Goal: Task Accomplishment & Management: Manage account settings

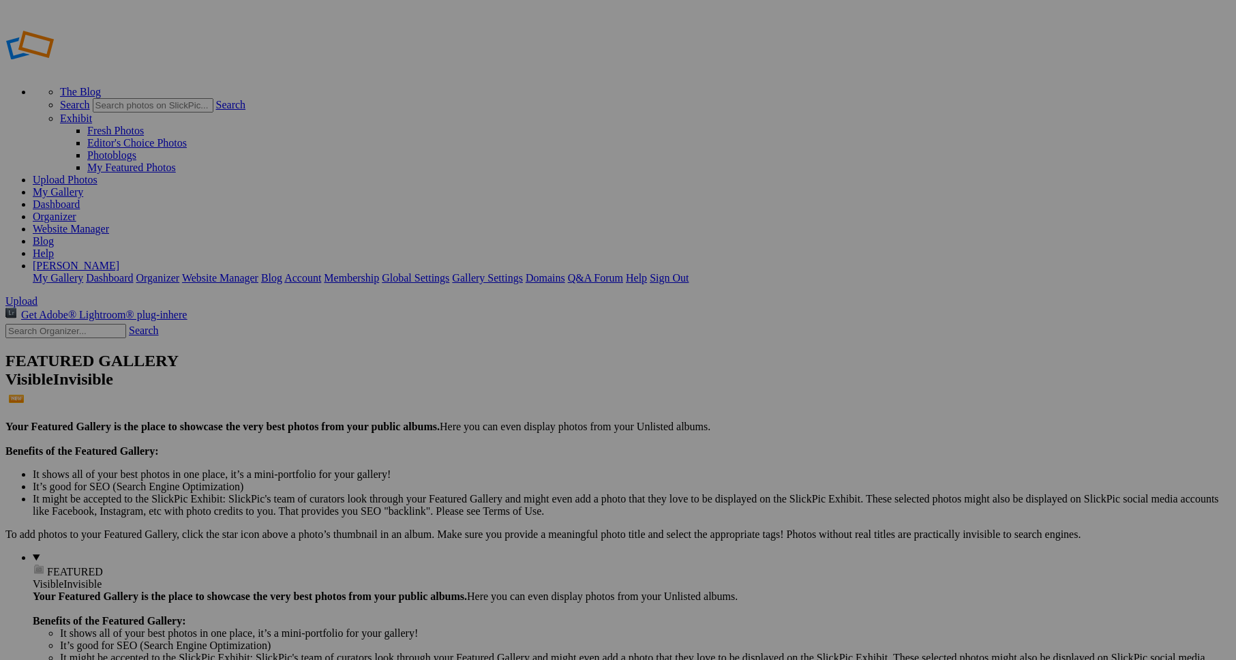
drag, startPoint x: 171, startPoint y: 187, endPoint x: 211, endPoint y: 214, distance: 48.0
type input "P"
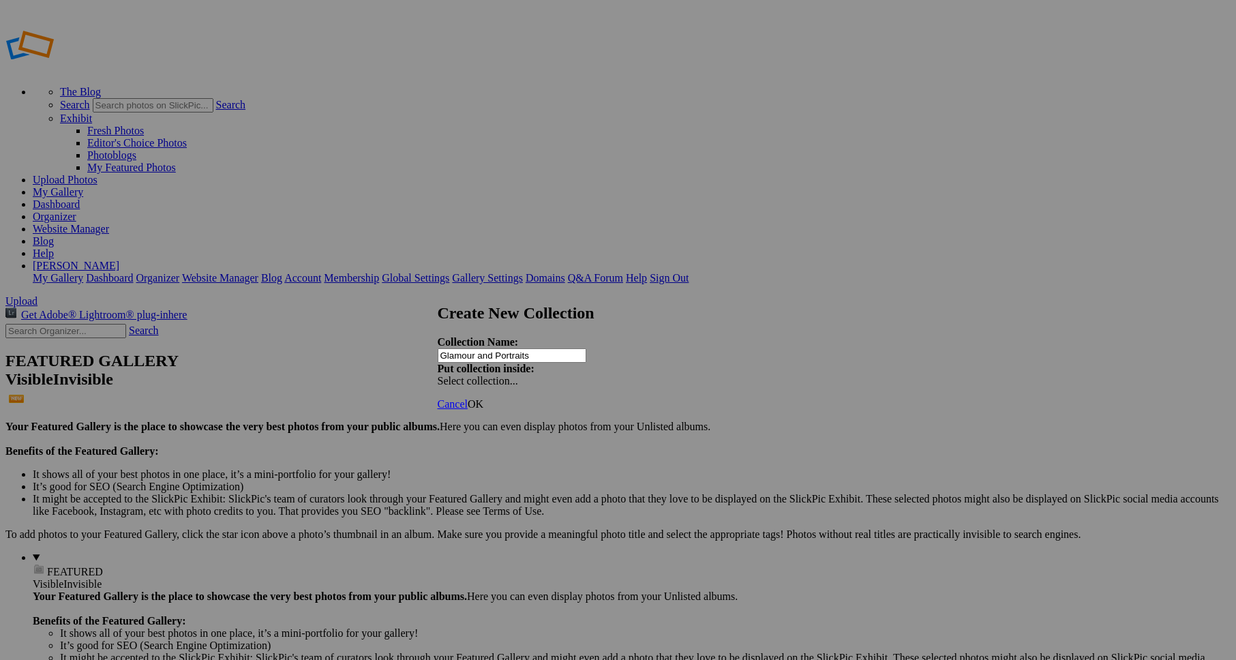
type input "Glamour and Portraits"
click at [438, 375] on span at bounding box center [438, 381] width 0 height 12
click at [685, 345] on div "Existing Collections Landscape" at bounding box center [723, 346] width 155 height 19
click at [518, 375] on span "Select collection..." at bounding box center [478, 381] width 80 height 12
click at [693, 345] on div "Existing Collections Landscape" at bounding box center [723, 346] width 155 height 19
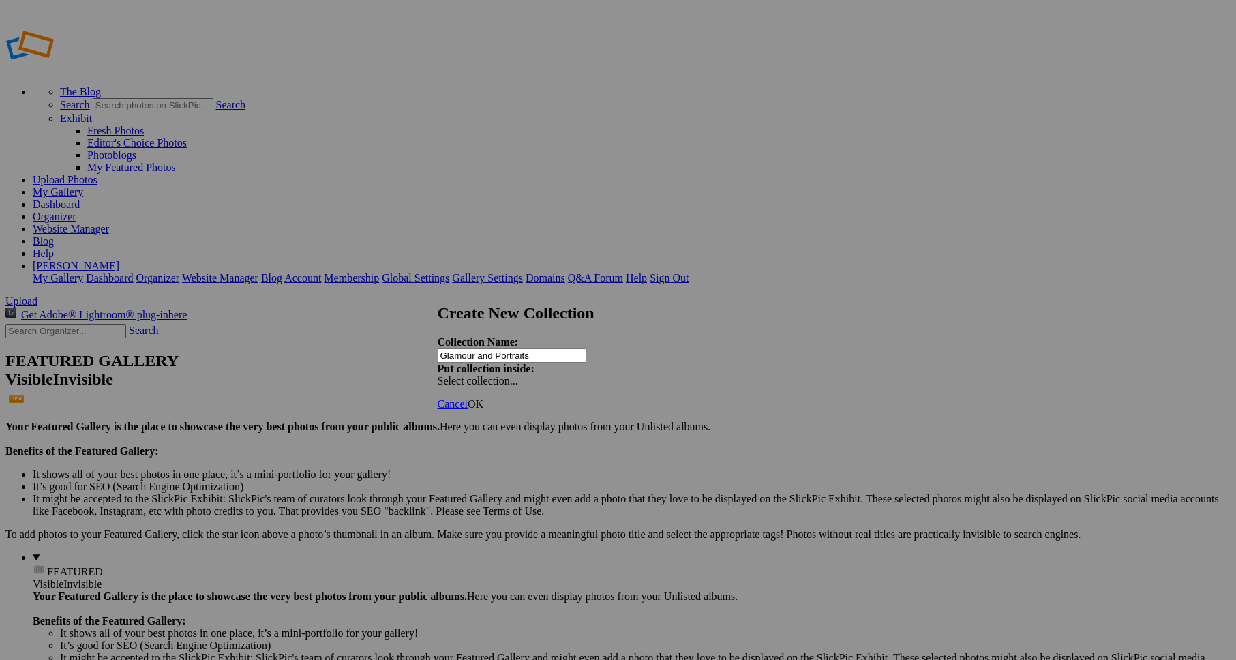
click at [438, 375] on span at bounding box center [438, 381] width 0 height 12
click at [673, 359] on link "Existing Collections" at bounding box center [717, 354] width 89 height 12
click at [483, 398] on span "OK" at bounding box center [476, 404] width 16 height 12
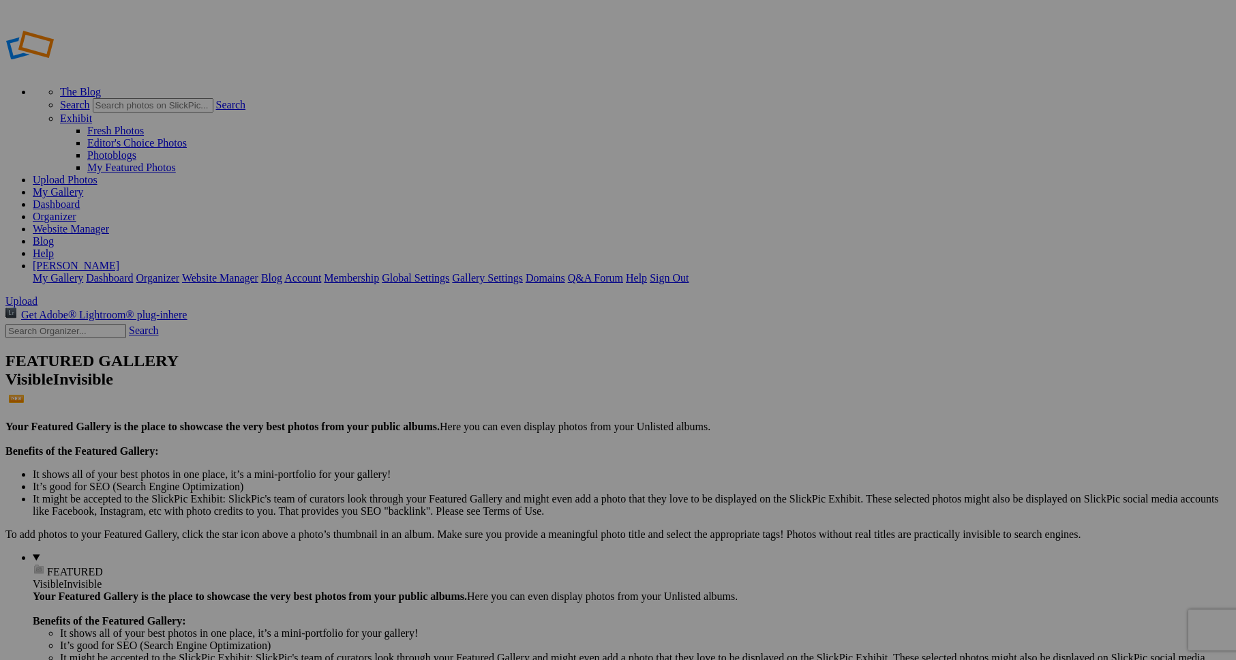
drag, startPoint x: 333, startPoint y: 252, endPoint x: 361, endPoint y: 253, distance: 27.3
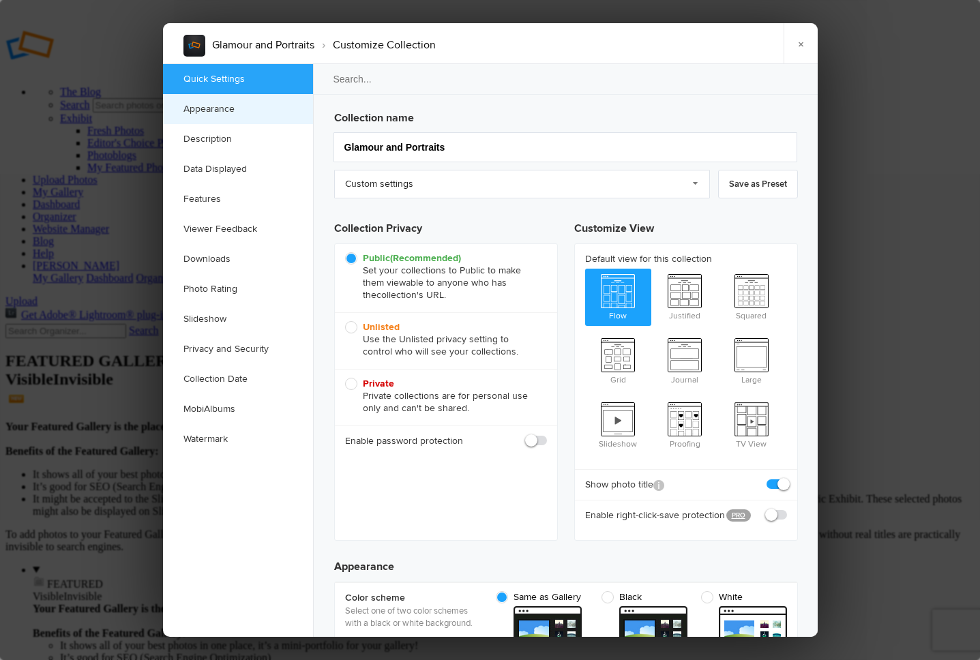
click at [310, 109] on link "Appearance" at bounding box center [238, 109] width 150 height 30
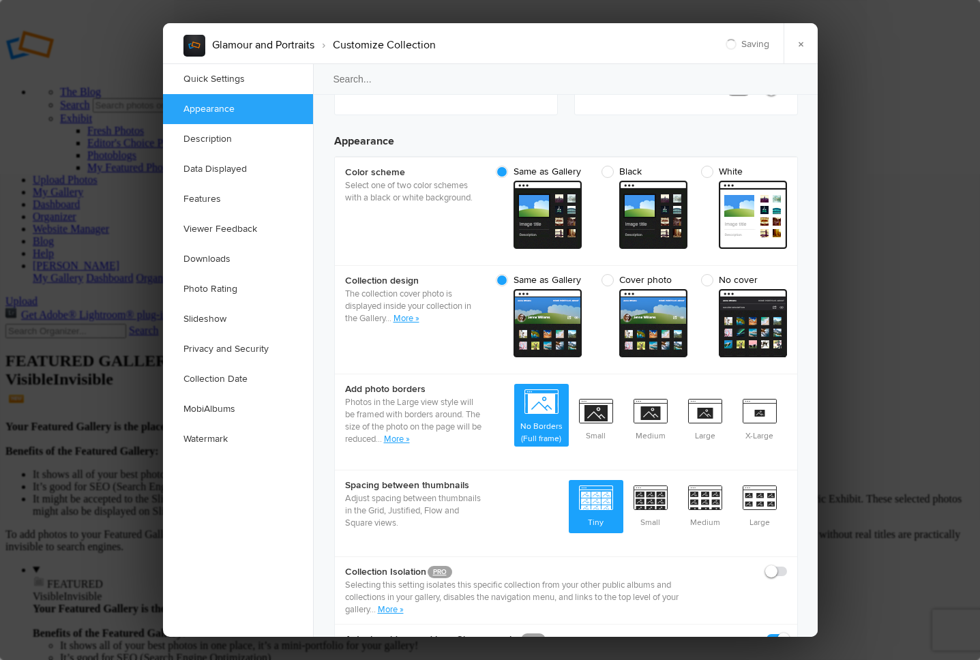
scroll to position [434, 0]
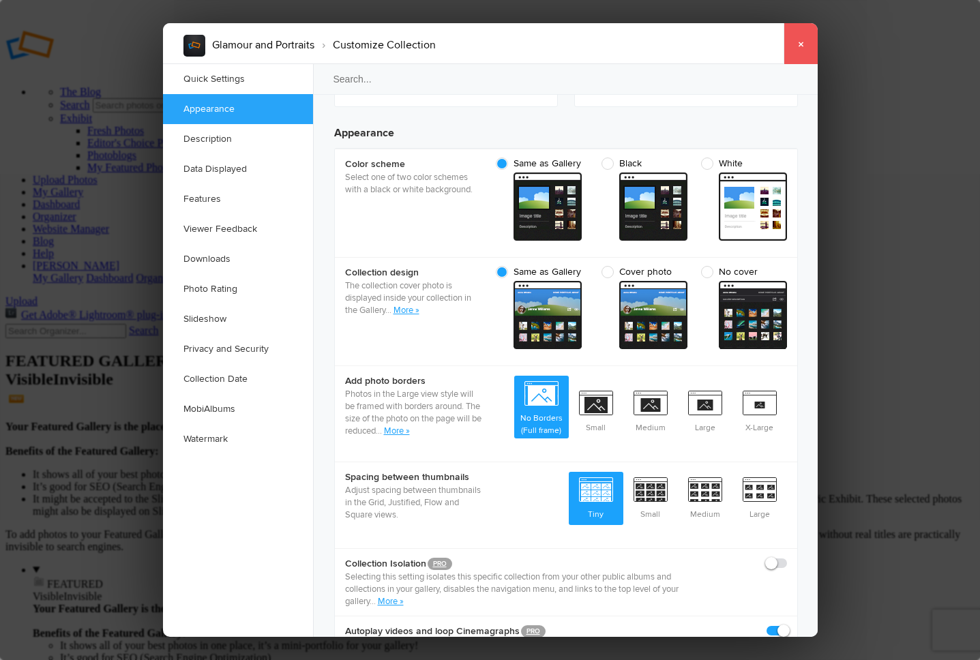
click at [801, 42] on link "×" at bounding box center [801, 43] width 34 height 41
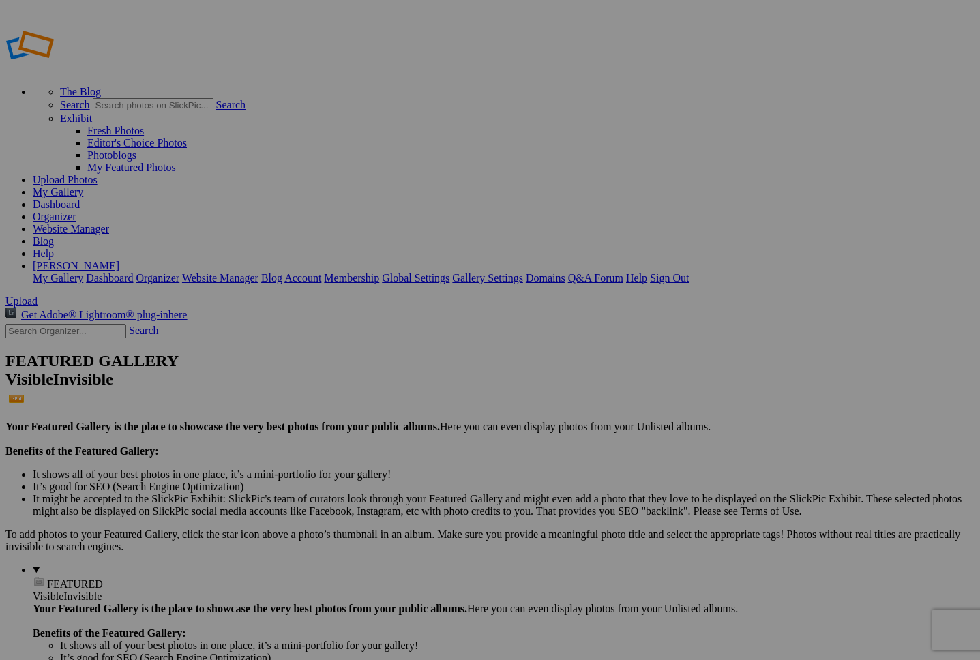
drag, startPoint x: 0, startPoint y: 0, endPoint x: 27, endPoint y: 206, distance: 207.7
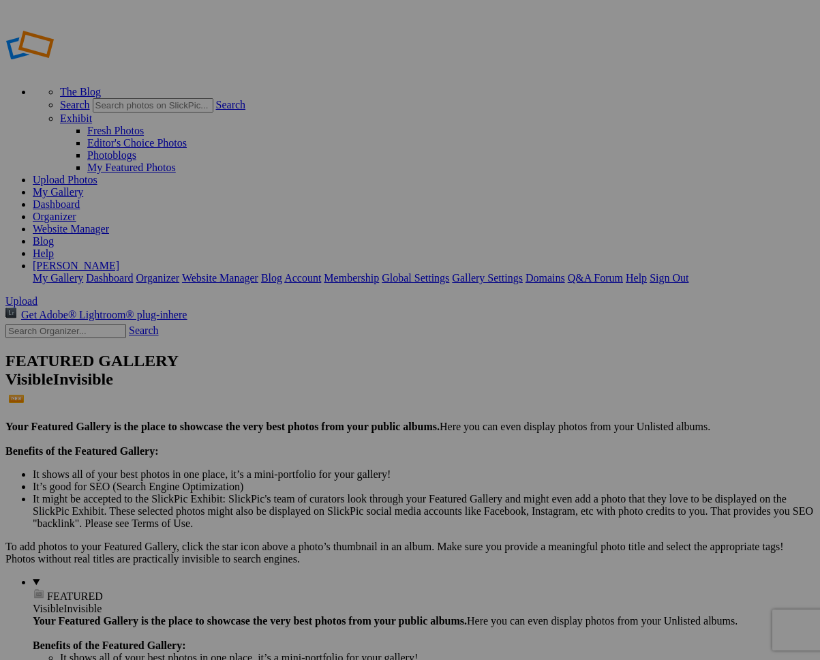
click at [286, 380] on span "Yes" at bounding box center [278, 383] width 16 height 12
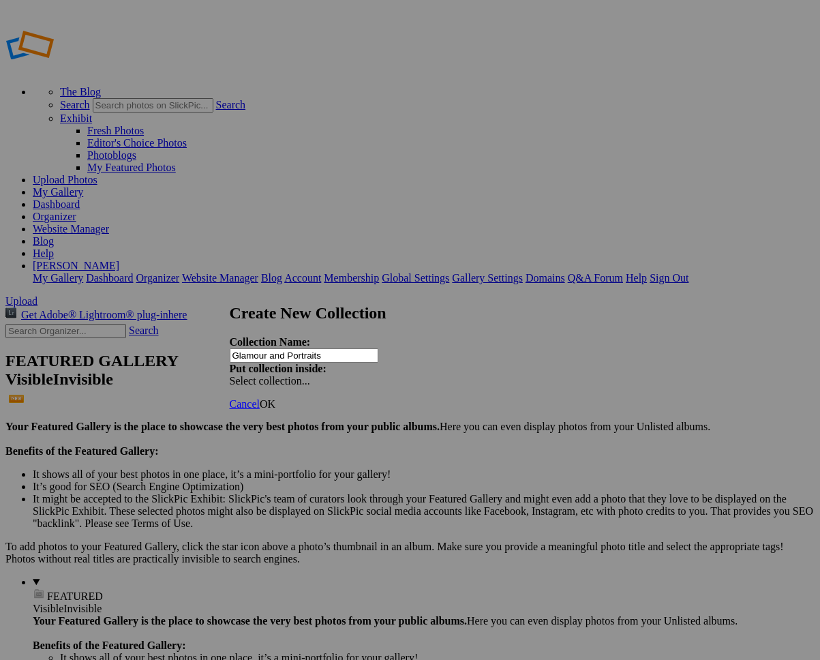
type input "Glamour and Portraits"
click at [230, 375] on span at bounding box center [230, 381] width 0 height 12
click at [479, 359] on link "Existing Collections" at bounding box center [509, 354] width 89 height 12
click at [276, 398] on span "OK" at bounding box center [268, 404] width 16 height 12
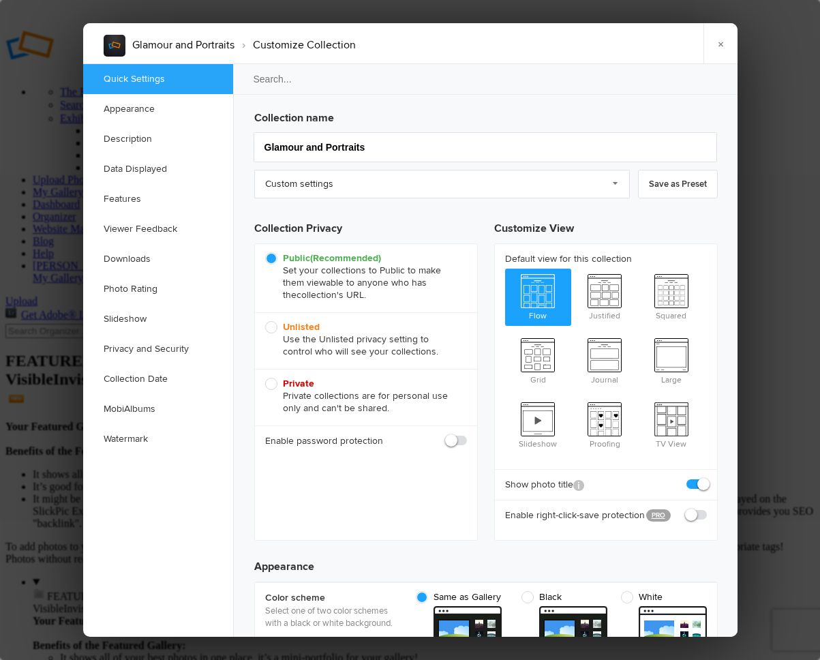
click at [535, 291] on span "Flow" at bounding box center [538, 296] width 67 height 55
click at [505, 269] on input "Flow" at bounding box center [505, 268] width 1 height 1
click at [541, 289] on span "Flow" at bounding box center [538, 296] width 67 height 55
click at [505, 269] on input "Flow" at bounding box center [505, 268] width 1 height 1
click at [541, 289] on span "Flow" at bounding box center [538, 296] width 67 height 55
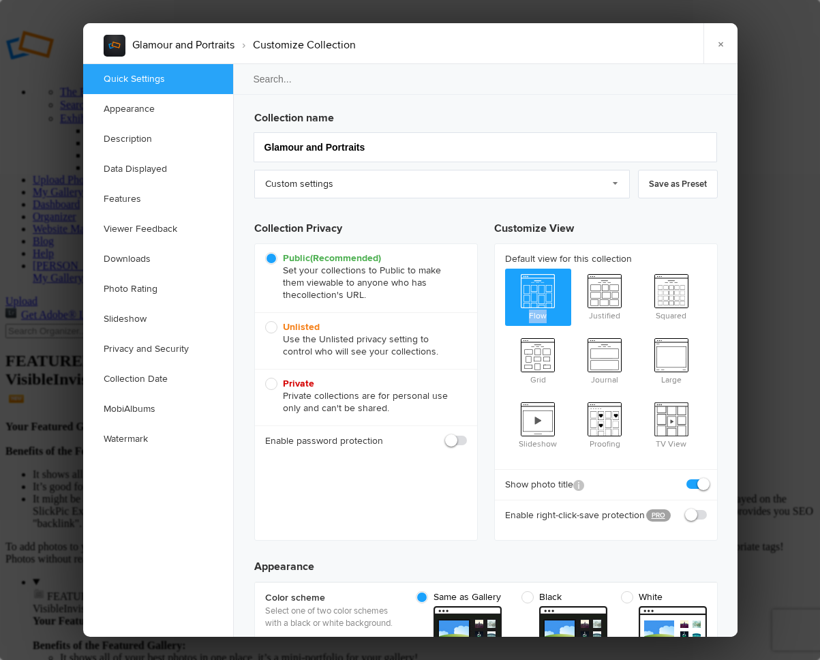
click at [505, 269] on input "Flow" at bounding box center [505, 268] width 1 height 1
click at [505, 268] on input "Flow" at bounding box center [505, 268] width 1 height 1
click at [539, 293] on span "Flow" at bounding box center [538, 296] width 67 height 55
click at [505, 269] on input "Flow" at bounding box center [505, 268] width 1 height 1
click at [539, 293] on span "Flow" at bounding box center [538, 296] width 67 height 55
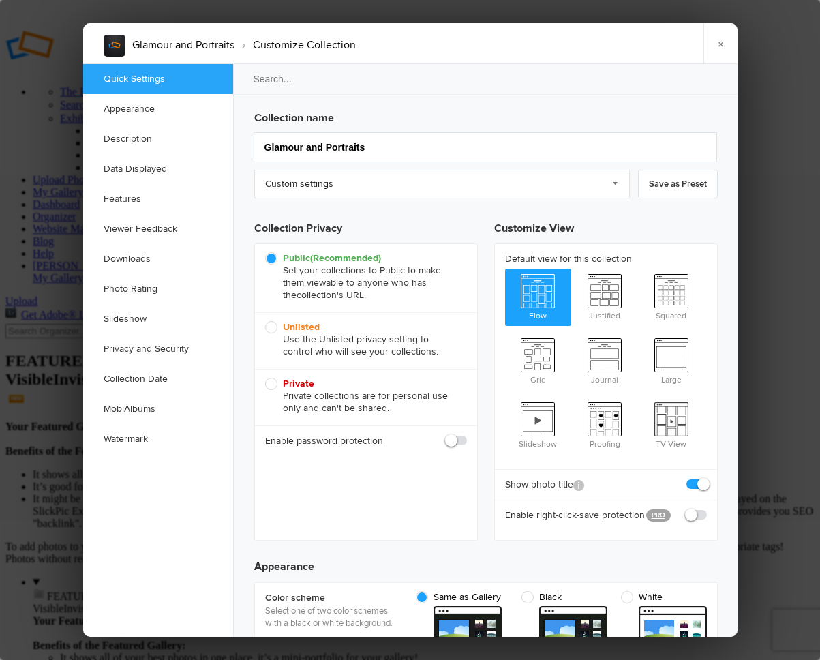
click at [505, 269] on input "Flow" at bounding box center [505, 268] width 1 height 1
click at [539, 293] on span "Flow" at bounding box center [538, 296] width 67 height 55
click at [505, 269] on input "Flow" at bounding box center [505, 268] width 1 height 1
click at [505, 268] on input "Flow" at bounding box center [505, 268] width 1 height 1
click at [719, 42] on link "×" at bounding box center [721, 43] width 34 height 41
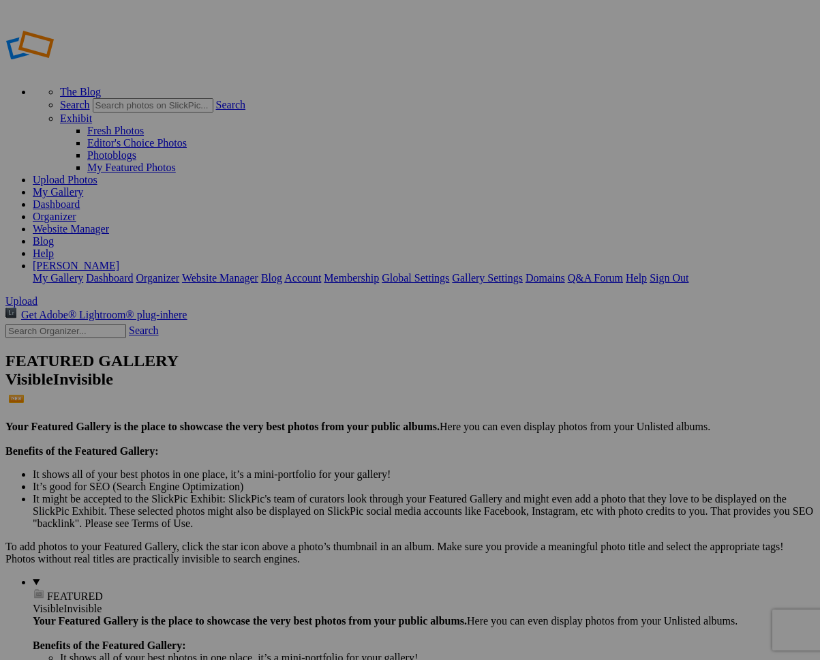
drag, startPoint x: 71, startPoint y: 207, endPoint x: 306, endPoint y: 220, distance: 235.6
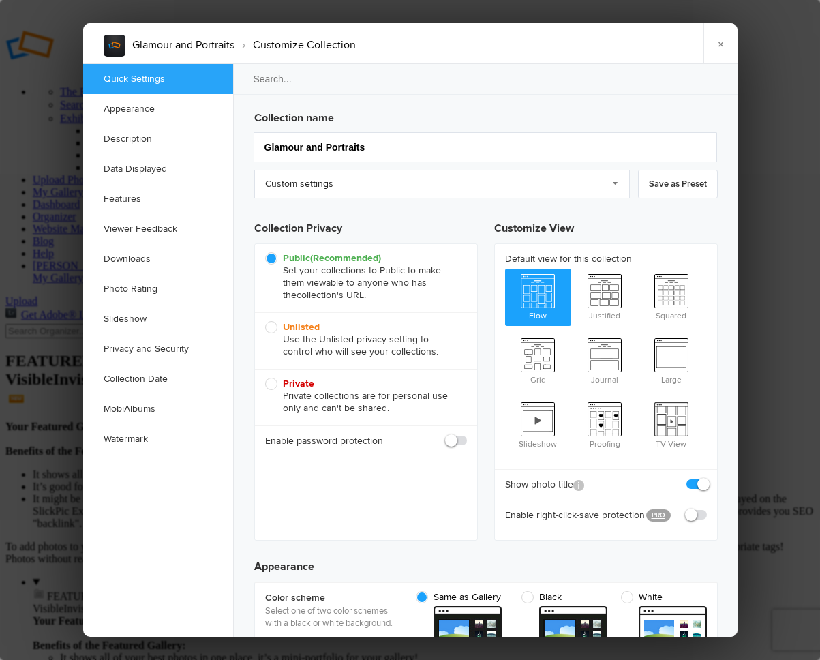
click at [535, 285] on span "Flow" at bounding box center [538, 296] width 67 height 55
click at [505, 269] on input "Flow" at bounding box center [505, 268] width 1 height 1
click at [535, 285] on span "Flow" at bounding box center [538, 296] width 67 height 55
click at [505, 269] on input "Flow" at bounding box center [505, 268] width 1 height 1
click at [505, 268] on input "Flow" at bounding box center [505, 268] width 1 height 1
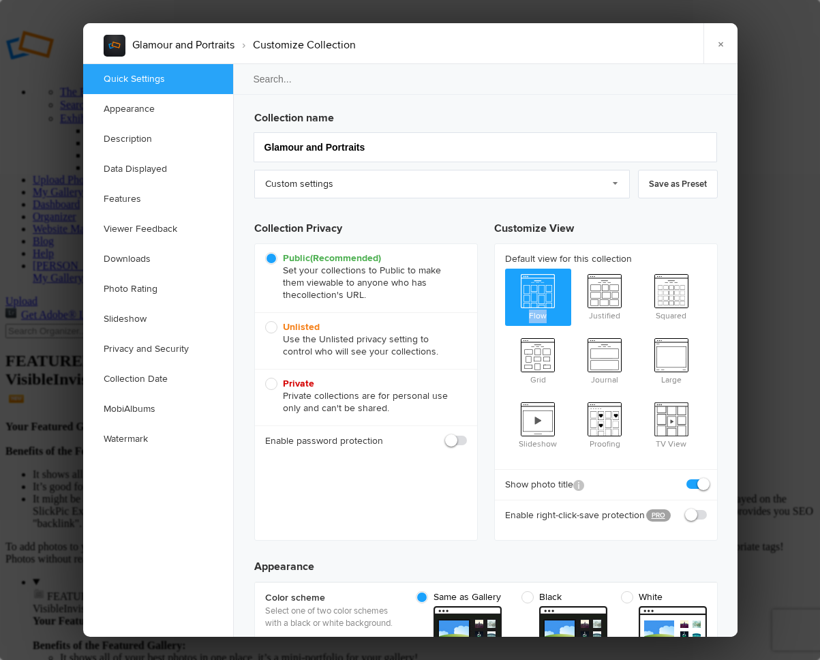
click at [535, 285] on span "Flow" at bounding box center [538, 296] width 67 height 55
click at [505, 269] on input "Flow" at bounding box center [505, 268] width 1 height 1
click at [535, 285] on span "Flow" at bounding box center [538, 296] width 67 height 55
click at [505, 269] on input "Flow" at bounding box center [505, 268] width 1 height 1
click at [505, 268] on input "Flow" at bounding box center [505, 268] width 1 height 1
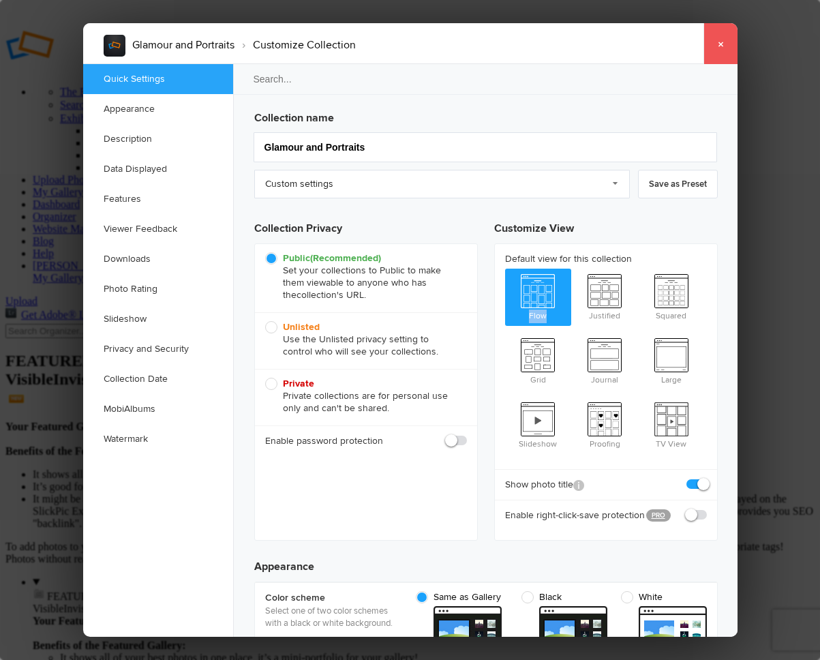
click at [720, 44] on link "×" at bounding box center [721, 43] width 34 height 41
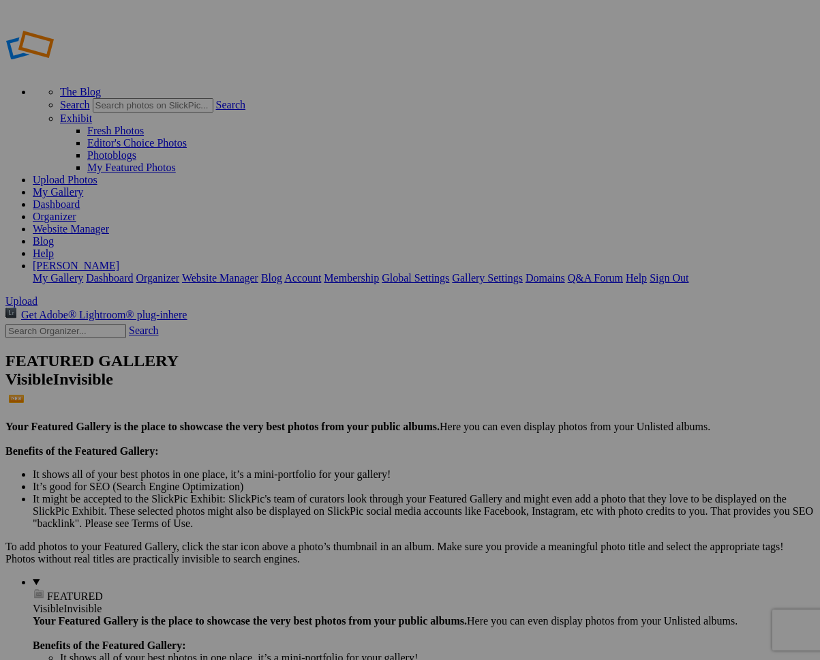
type input "Glamour and Portraits"
click at [373, 375] on div "Select album..." at bounding box center [301, 381] width 143 height 12
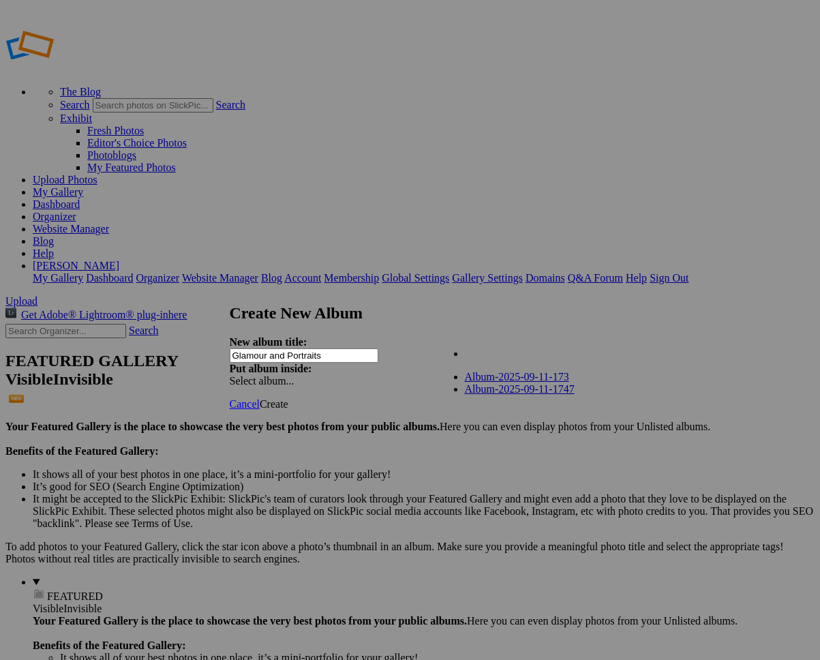
click at [465, 383] on link "Album-2025-09-11-173" at bounding box center [517, 377] width 104 height 12
click at [288, 398] on span "Create" at bounding box center [274, 404] width 29 height 12
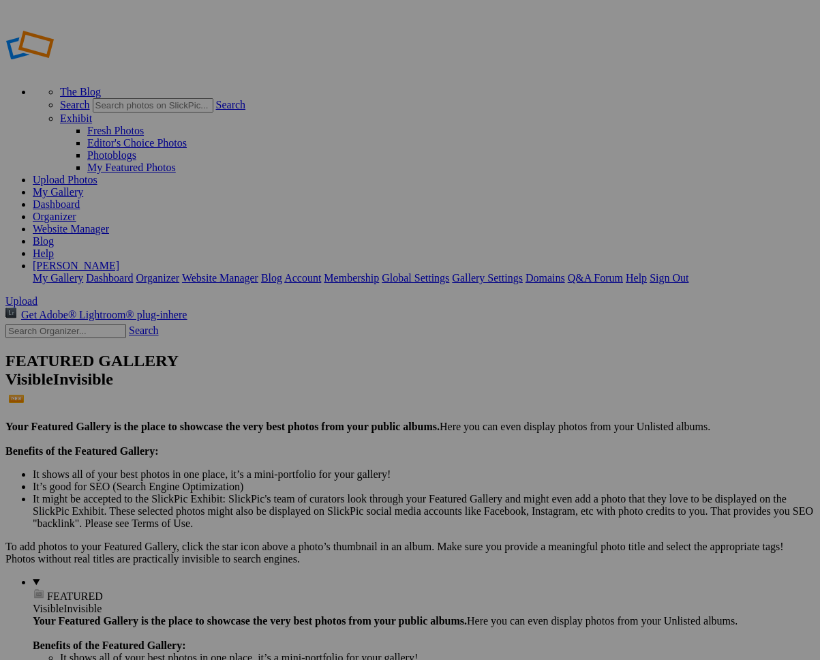
drag, startPoint x: 158, startPoint y: 166, endPoint x: 24, endPoint y: 226, distance: 146.5
drag, startPoint x: 383, startPoint y: 214, endPoint x: 17, endPoint y: 224, distance: 366.3
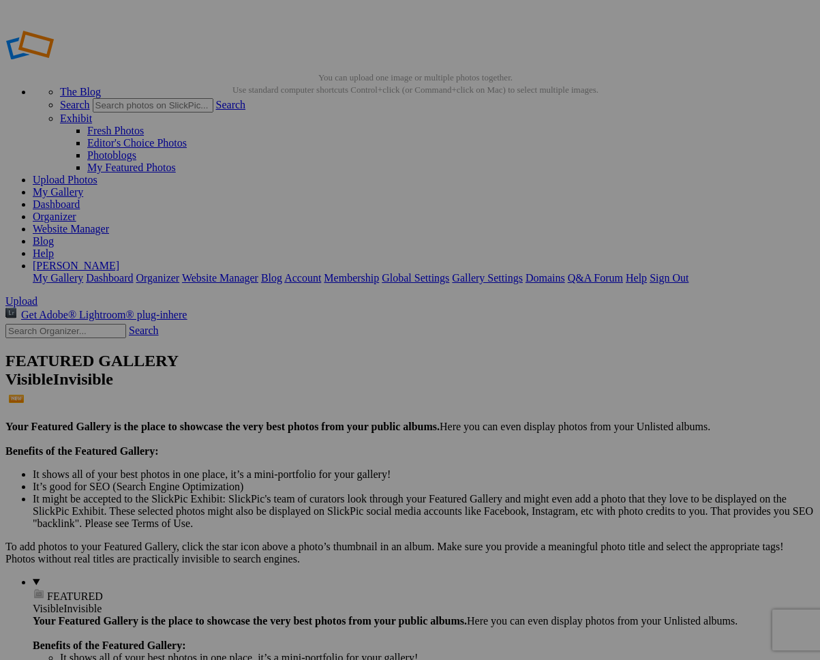
drag, startPoint x: 508, startPoint y: 212, endPoint x: 18, endPoint y: 224, distance: 490.5
drag, startPoint x: 653, startPoint y: 207, endPoint x: 17, endPoint y: 224, distance: 635.8
drag, startPoint x: 653, startPoint y: 202, endPoint x: 12, endPoint y: 222, distance: 641.4
drag, startPoint x: 239, startPoint y: 369, endPoint x: 16, endPoint y: 223, distance: 267.1
drag, startPoint x: 402, startPoint y: 376, endPoint x: 20, endPoint y: 224, distance: 411.3
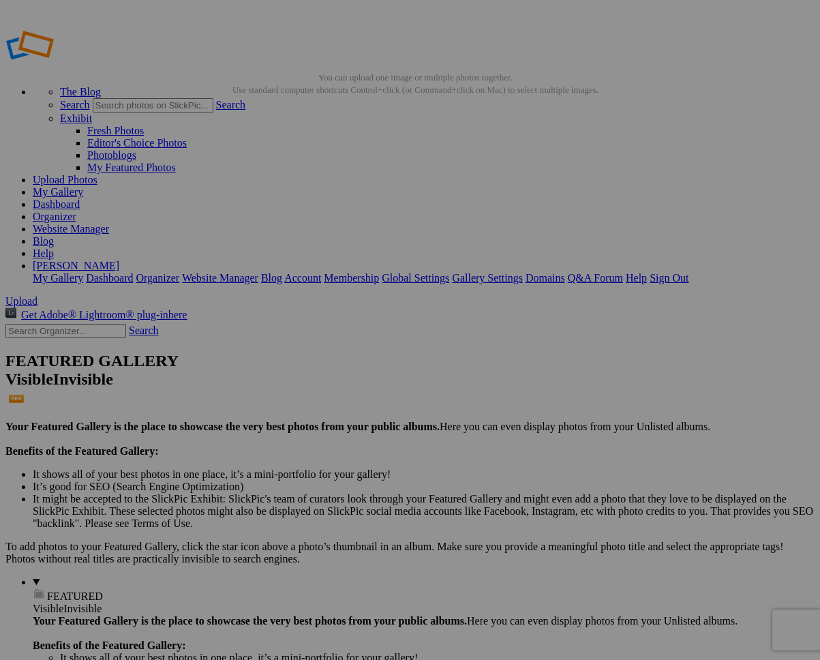
drag, startPoint x: 35, startPoint y: 161, endPoint x: -2, endPoint y: 104, distance: 68.1
drag, startPoint x: 38, startPoint y: 163, endPoint x: -6, endPoint y: 106, distance: 72.4
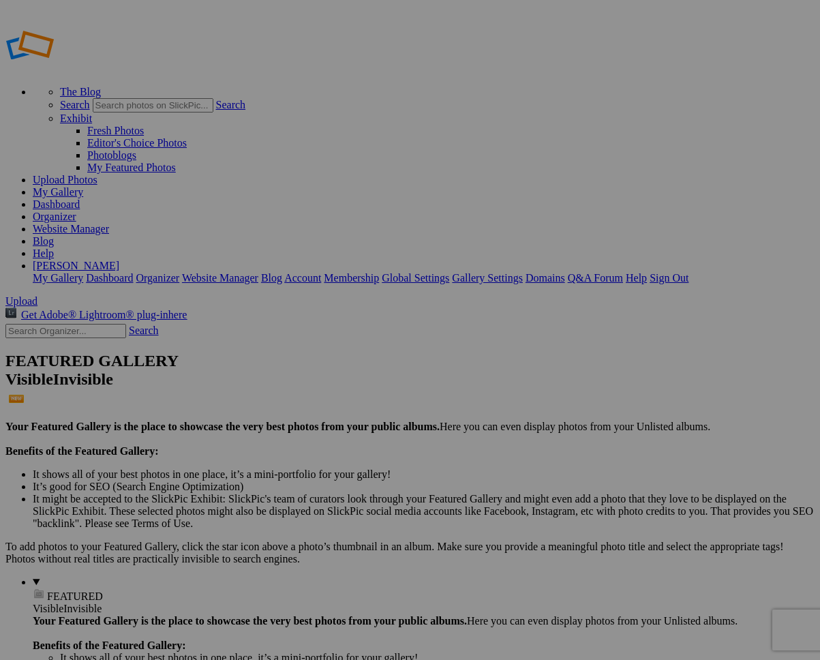
drag, startPoint x: 571, startPoint y: 425, endPoint x: 672, endPoint y: 443, distance: 102.5
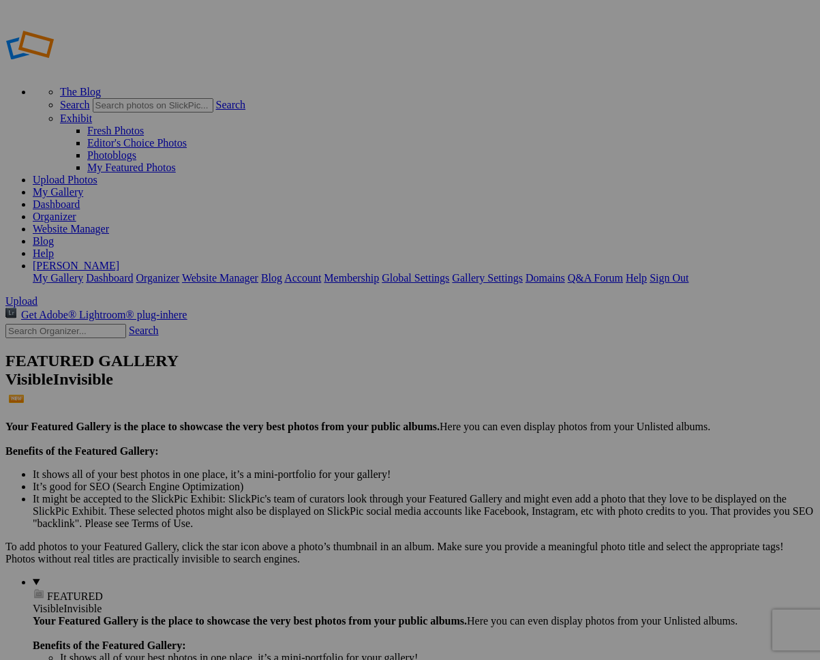
drag, startPoint x: 390, startPoint y: 198, endPoint x: 19, endPoint y: 222, distance: 371.8
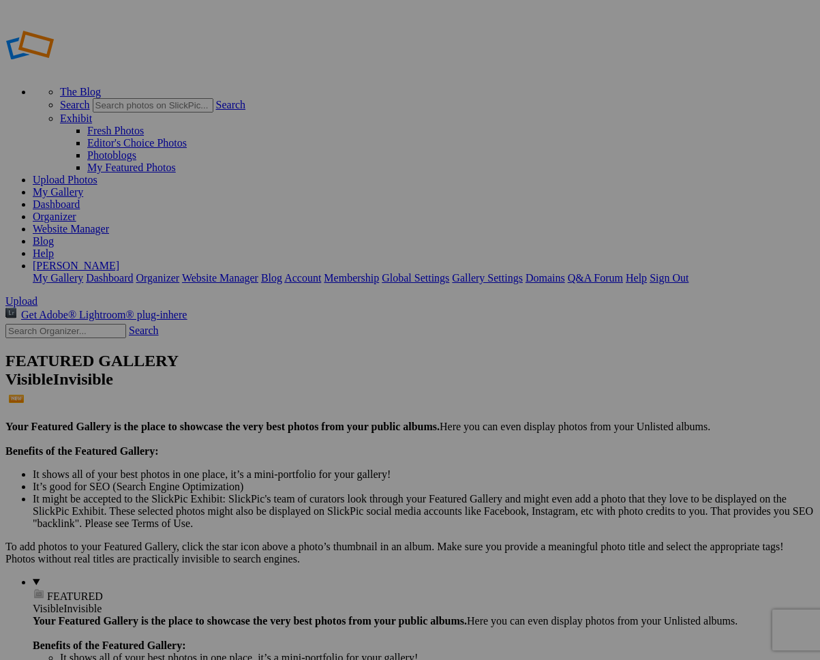
click at [320, 383] on link "Yes" at bounding box center [312, 383] width 16 height 12
drag, startPoint x: 254, startPoint y: 404, endPoint x: 209, endPoint y: 172, distance: 236.3
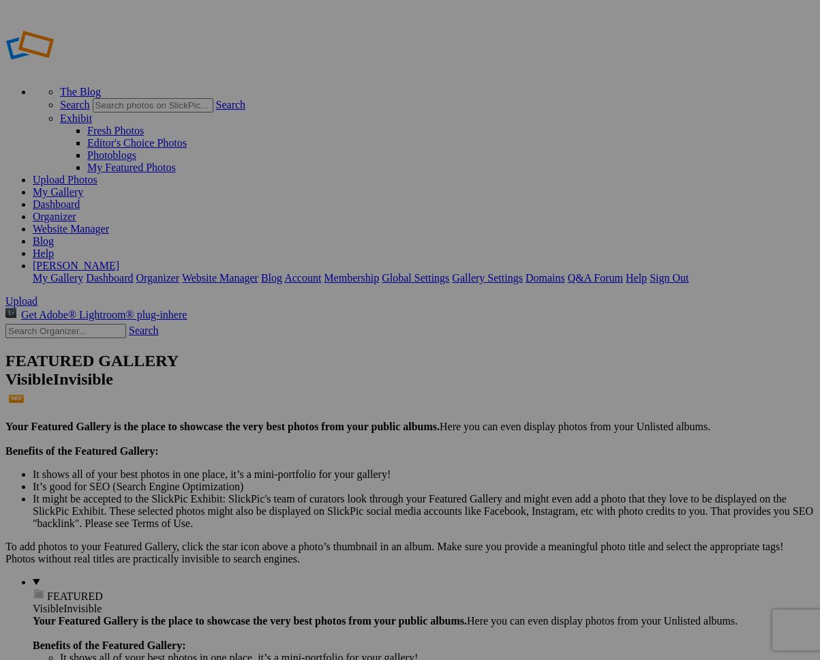
click at [119, 260] on link "[PERSON_NAME]" at bounding box center [76, 266] width 87 height 12
click at [83, 186] on link "My Gallery" at bounding box center [58, 192] width 50 height 12
type input "Album-2025-10-03-1518"
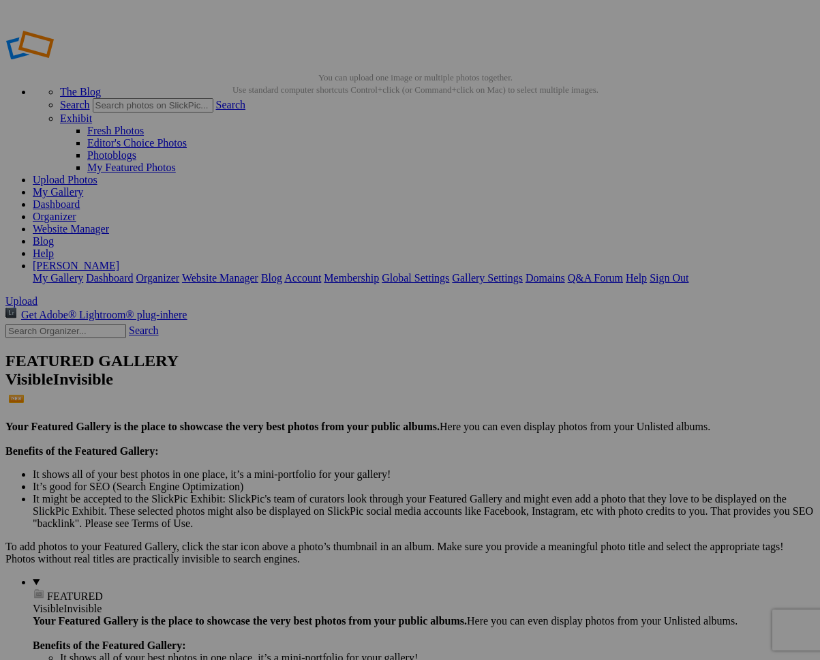
drag, startPoint x: 181, startPoint y: 183, endPoint x: 40, endPoint y: 177, distance: 142.0
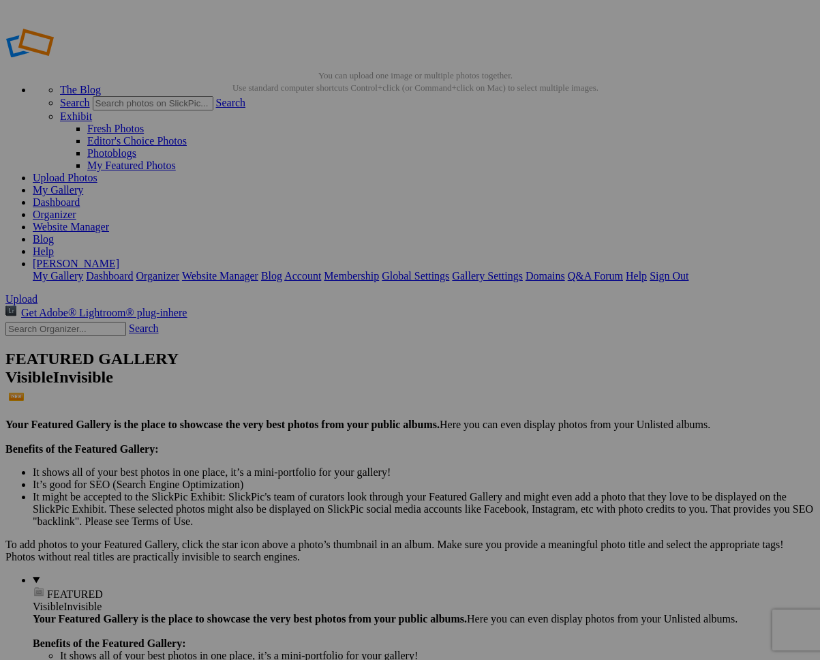
scroll to position [1, 0]
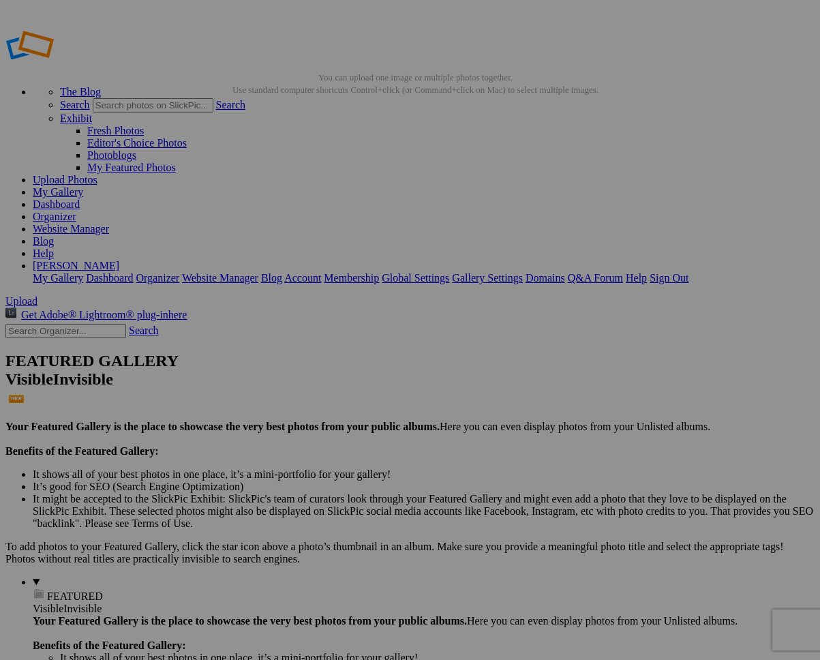
drag, startPoint x: 393, startPoint y: 194, endPoint x: 27, endPoint y: 246, distance: 369.9
drag, startPoint x: 513, startPoint y: 206, endPoint x: 15, endPoint y: 245, distance: 499.3
drag, startPoint x: 651, startPoint y: 207, endPoint x: 19, endPoint y: 243, distance: 632.5
drag, startPoint x: 263, startPoint y: 368, endPoint x: 18, endPoint y: 242, distance: 275.4
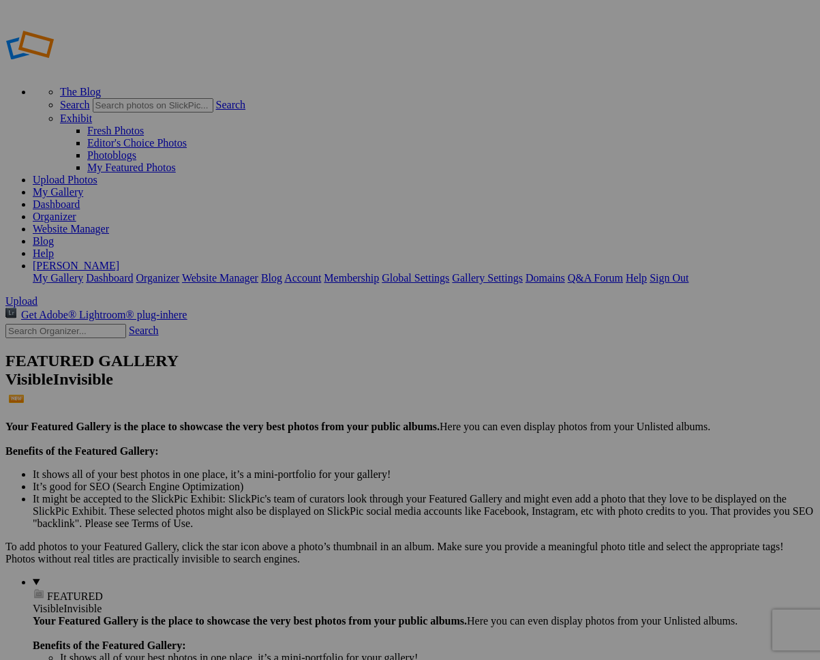
drag, startPoint x: 537, startPoint y: 376, endPoint x: 550, endPoint y: 375, distance: 13.0
click at [320, 377] on span "Yes" at bounding box center [312, 383] width 16 height 12
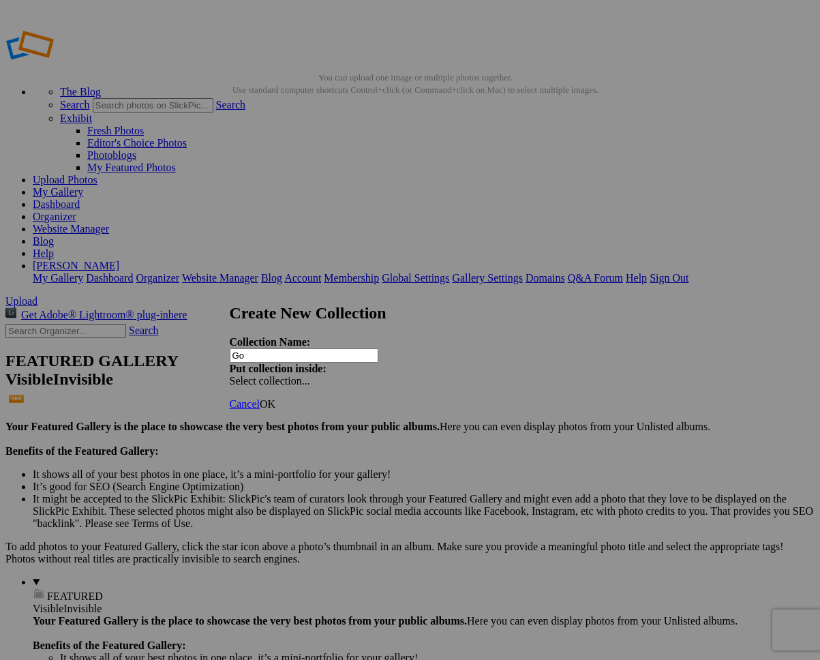
type input "G"
type input "Dogs"
click at [230, 375] on span at bounding box center [230, 381] width 0 height 12
click at [667, 371] on div at bounding box center [410, 330] width 820 height 660
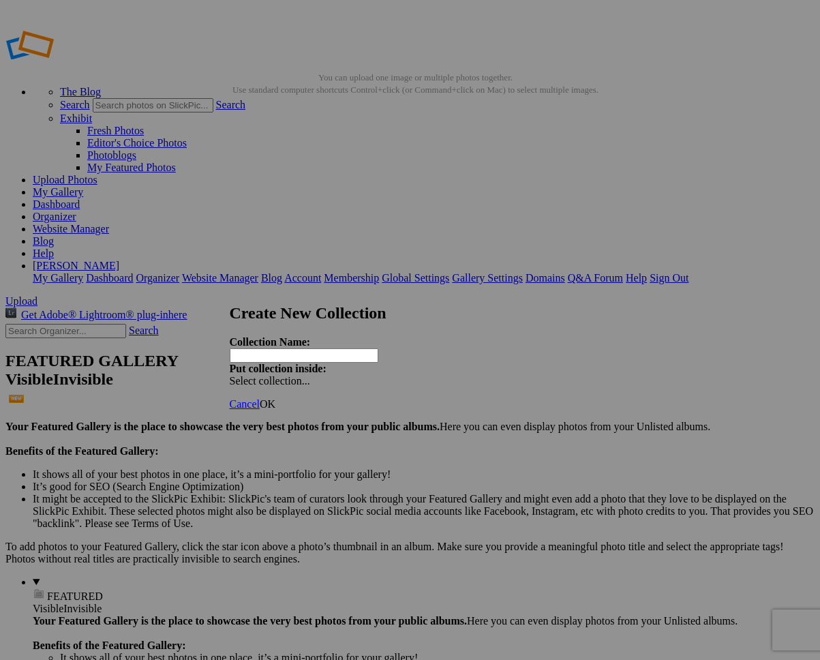
click at [308, 348] on input "text" at bounding box center [304, 355] width 149 height 14
type input "Dogs"
click at [230, 375] on span at bounding box center [230, 381] width 0 height 12
click at [473, 359] on link "Existing Collections" at bounding box center [509, 354] width 89 height 12
click at [276, 398] on span "OK" at bounding box center [268, 404] width 16 height 12
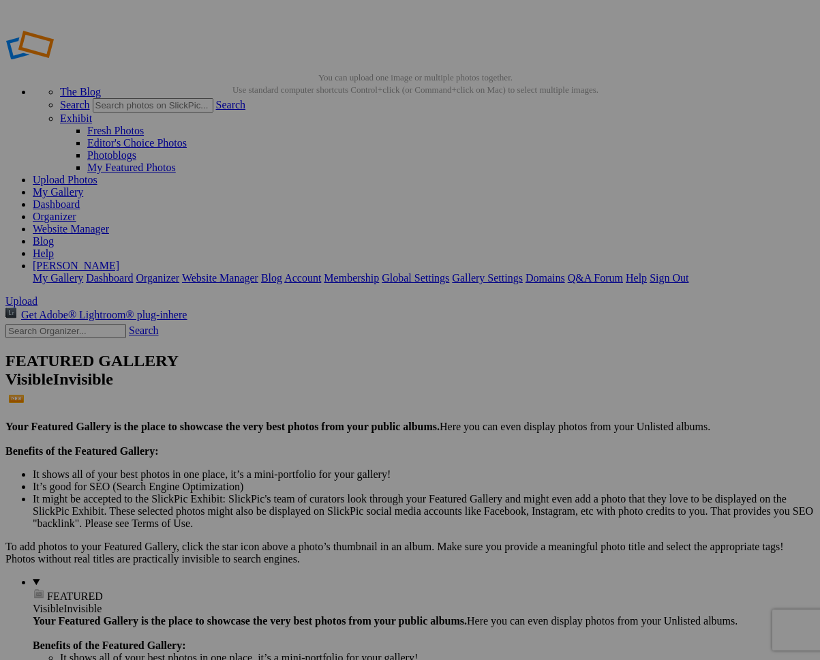
drag, startPoint x: 399, startPoint y: 197, endPoint x: 18, endPoint y: 245, distance: 383.6
drag, startPoint x: 509, startPoint y: 213, endPoint x: 23, endPoint y: 244, distance: 487.9
drag, startPoint x: 642, startPoint y: 198, endPoint x: 13, endPoint y: 238, distance: 630.0
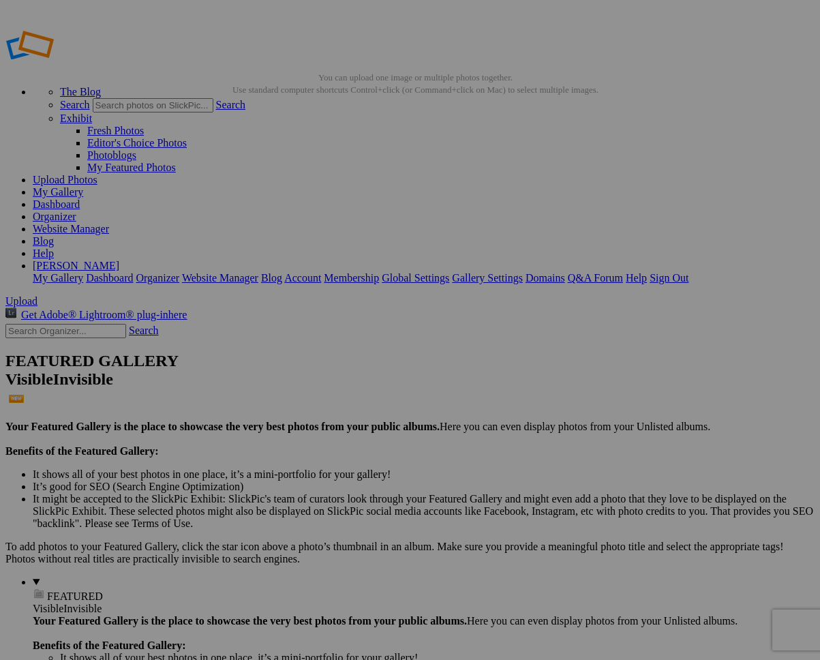
drag, startPoint x: 260, startPoint y: 377, endPoint x: 12, endPoint y: 241, distance: 282.9
drag, startPoint x: 381, startPoint y: 385, endPoint x: 16, endPoint y: 240, distance: 392.4
drag, startPoint x: 393, startPoint y: 374, endPoint x: 15, endPoint y: 245, distance: 399.2
drag, startPoint x: 526, startPoint y: 383, endPoint x: 11, endPoint y: 242, distance: 534.5
drag, startPoint x: 644, startPoint y: 374, endPoint x: 17, endPoint y: 243, distance: 640.2
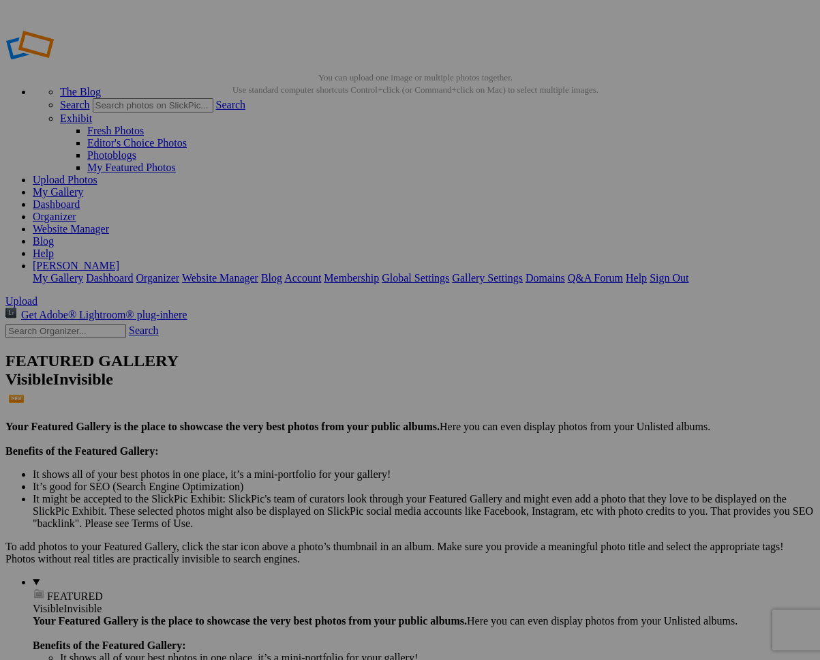
drag, startPoint x: 286, startPoint y: 550, endPoint x: 16, endPoint y: 243, distance: 407.8
drag, startPoint x: 388, startPoint y: 542, endPoint x: 18, endPoint y: 244, distance: 474.8
drag, startPoint x: 506, startPoint y: 557, endPoint x: 16, endPoint y: 245, distance: 581.3
drag, startPoint x: 641, startPoint y: 561, endPoint x: 616, endPoint y: 516, distance: 51.6
drag, startPoint x: 666, startPoint y: 555, endPoint x: 15, endPoint y: 287, distance: 704.2
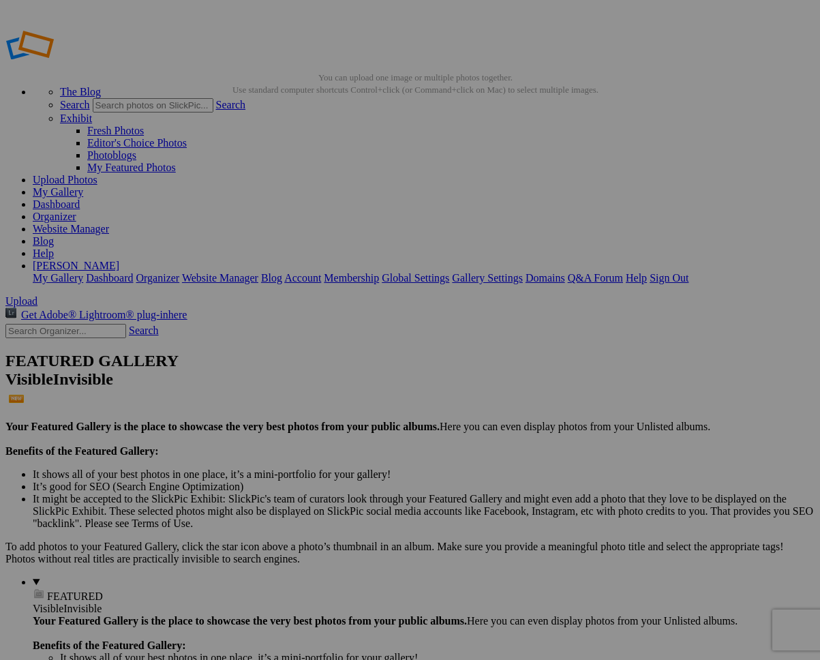
drag, startPoint x: 528, startPoint y: 198, endPoint x: 16, endPoint y: 242, distance: 514.1
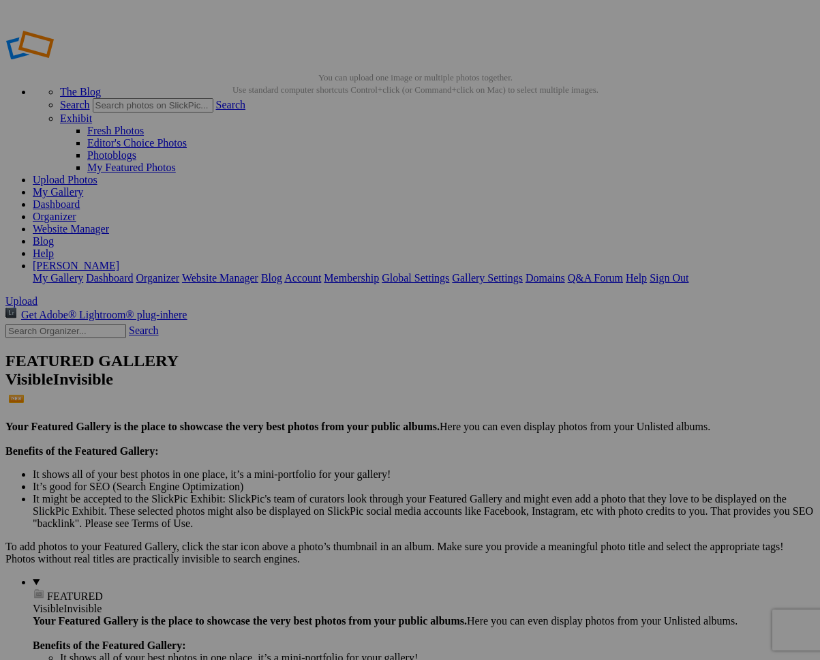
drag, startPoint x: 573, startPoint y: 211, endPoint x: 20, endPoint y: 245, distance: 553.4
drag, startPoint x: 650, startPoint y: 552, endPoint x: 13, endPoint y: 134, distance: 761.9
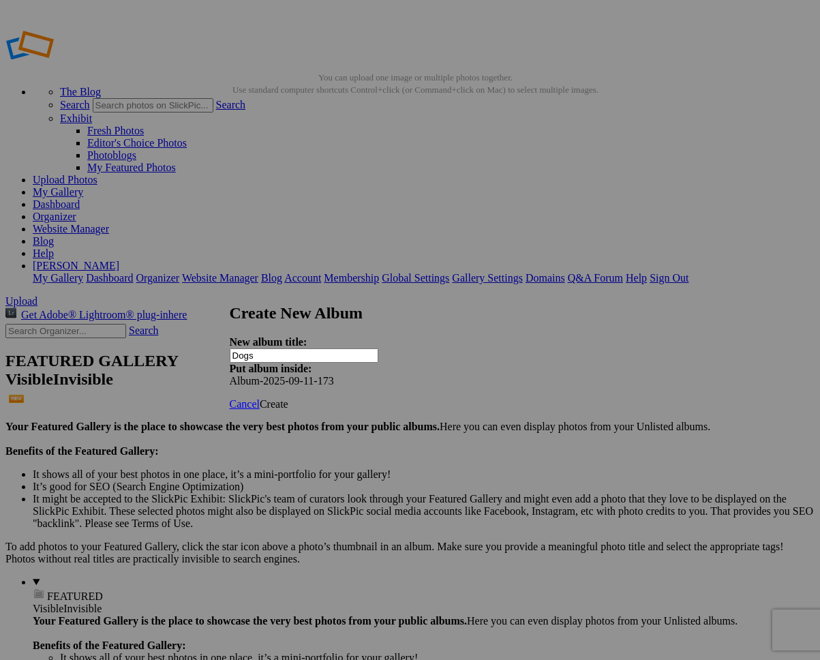
type input "Dogs"
click at [288, 398] on span "Create" at bounding box center [274, 404] width 29 height 12
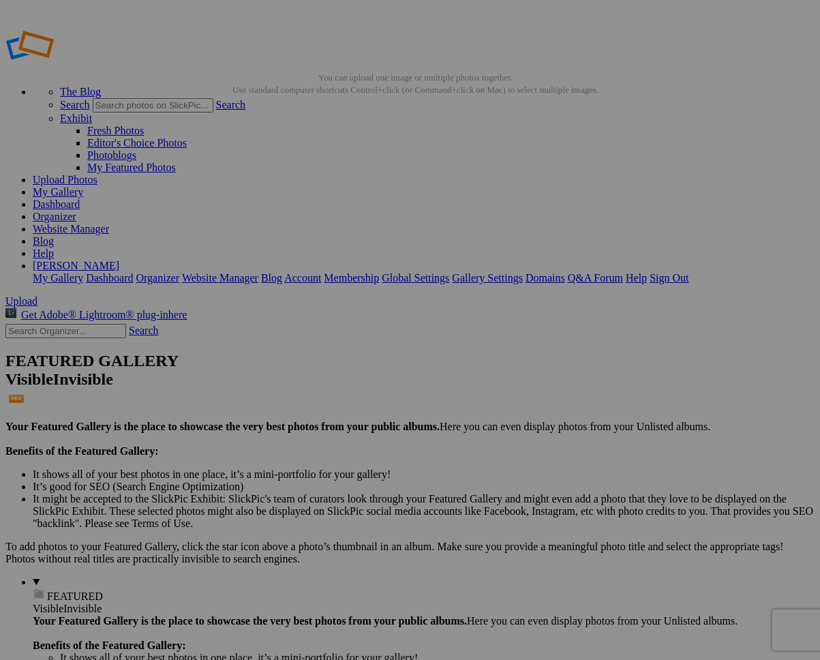
drag, startPoint x: 380, startPoint y: 209, endPoint x: 39, endPoint y: 177, distance: 342.5
drag, startPoint x: 404, startPoint y: 202, endPoint x: 40, endPoint y: 176, distance: 364.4
drag, startPoint x: 398, startPoint y: 196, endPoint x: 46, endPoint y: 178, distance: 351.7
drag, startPoint x: 378, startPoint y: 205, endPoint x: 27, endPoint y: 177, distance: 352.3
drag, startPoint x: 368, startPoint y: 201, endPoint x: 32, endPoint y: 179, distance: 336.9
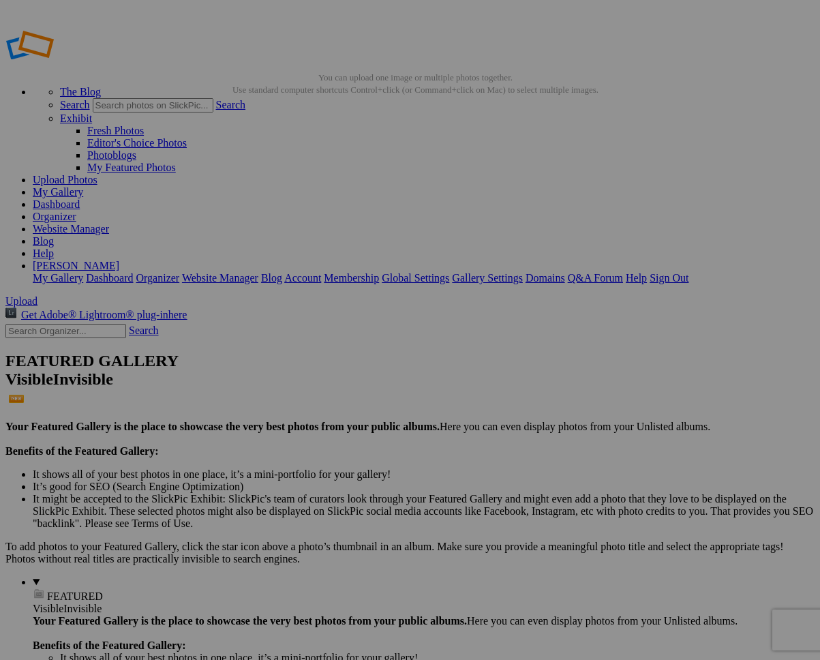
drag, startPoint x: 376, startPoint y: 201, endPoint x: 17, endPoint y: 158, distance: 361.3
drag, startPoint x: 396, startPoint y: 184, endPoint x: 18, endPoint y: 174, distance: 377.9
drag, startPoint x: 408, startPoint y: 197, endPoint x: 30, endPoint y: 179, distance: 378.2
drag, startPoint x: 415, startPoint y: 188, endPoint x: 28, endPoint y: 179, distance: 386.8
drag, startPoint x: 387, startPoint y: 212, endPoint x: 23, endPoint y: 175, distance: 366.1
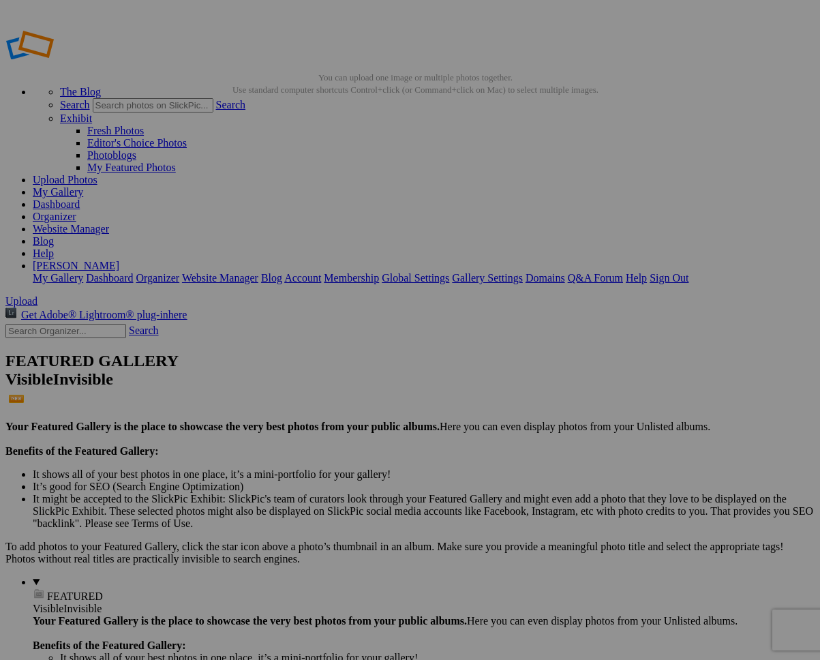
drag, startPoint x: 394, startPoint y: 376, endPoint x: 223, endPoint y: 164, distance: 272.5
drag, startPoint x: 49, startPoint y: 166, endPoint x: 26, endPoint y: 166, distance: 23.2
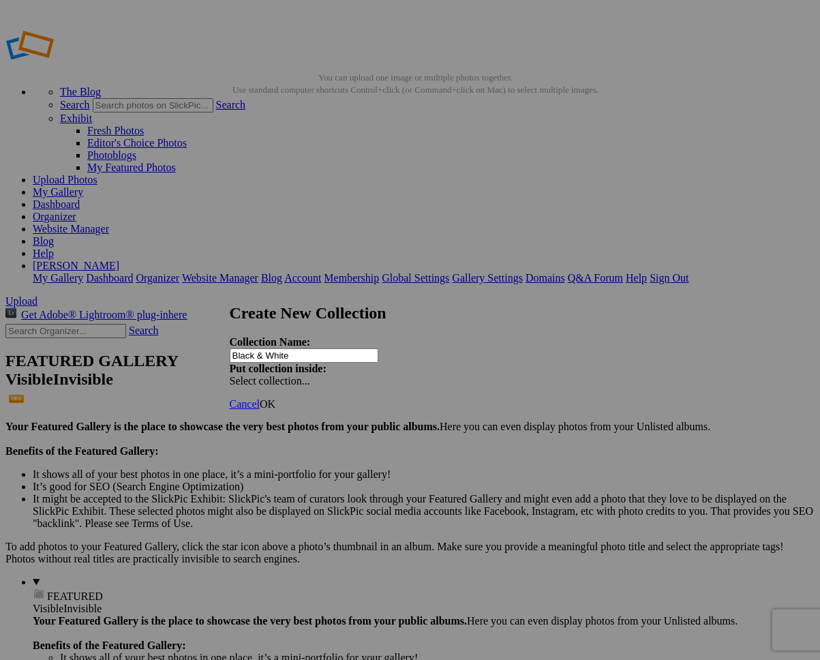
type input "Black & White"
click at [276, 398] on span "OK" at bounding box center [268, 404] width 16 height 12
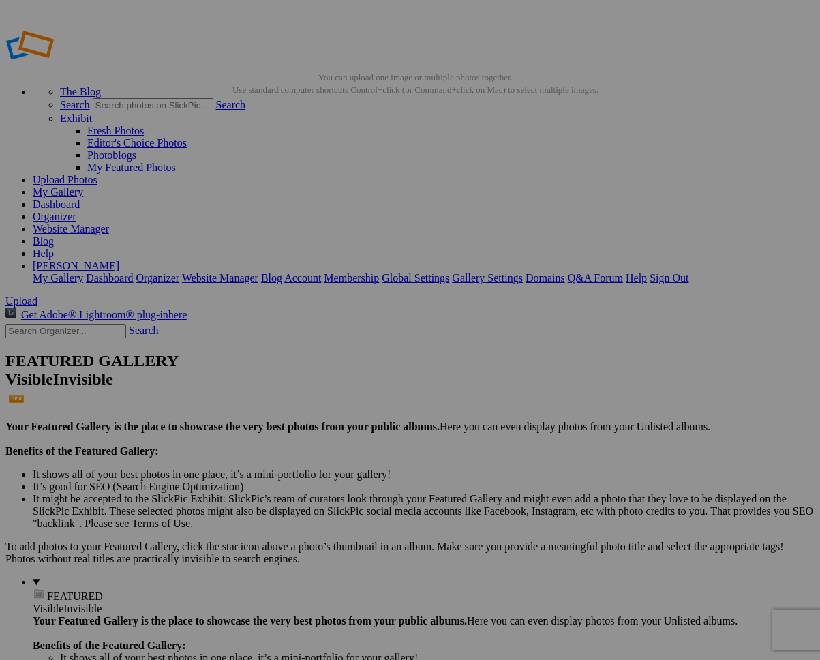
drag, startPoint x: 385, startPoint y: 359, endPoint x: 31, endPoint y: 268, distance: 366.2
drag, startPoint x: 513, startPoint y: 376, endPoint x: 31, endPoint y: 269, distance: 493.2
drag, startPoint x: 653, startPoint y: 387, endPoint x: 27, endPoint y: 268, distance: 637.2
drag, startPoint x: 658, startPoint y: 379, endPoint x: 27, endPoint y: 267, distance: 640.6
drag, startPoint x: 283, startPoint y: 544, endPoint x: 38, endPoint y: 267, distance: 370.0
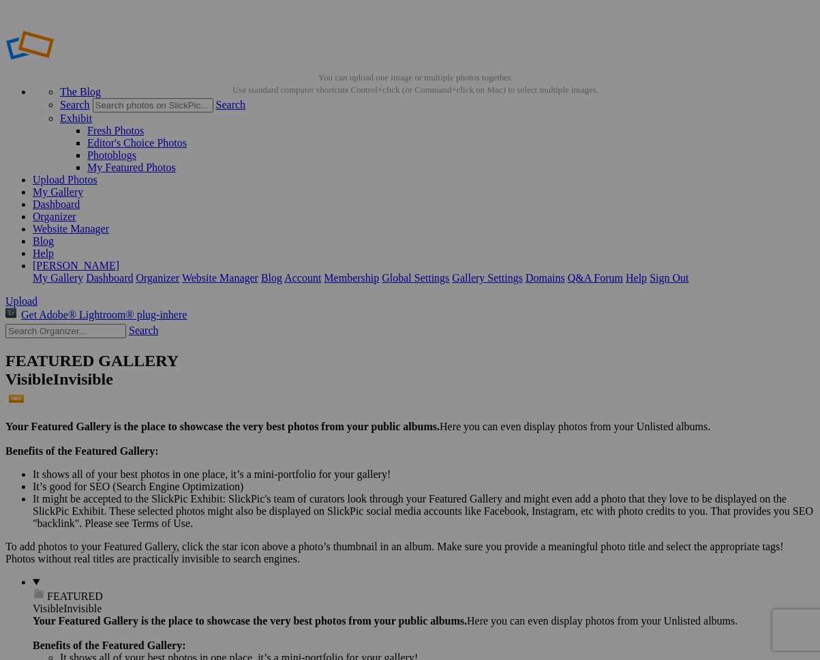
drag, startPoint x: 389, startPoint y: 548, endPoint x: 25, endPoint y: 265, distance: 461.2
drag, startPoint x: 505, startPoint y: 556, endPoint x: 29, endPoint y: 266, distance: 557.6
drag, startPoint x: 580, startPoint y: 518, endPoint x: 136, endPoint y: 335, distance: 480.4
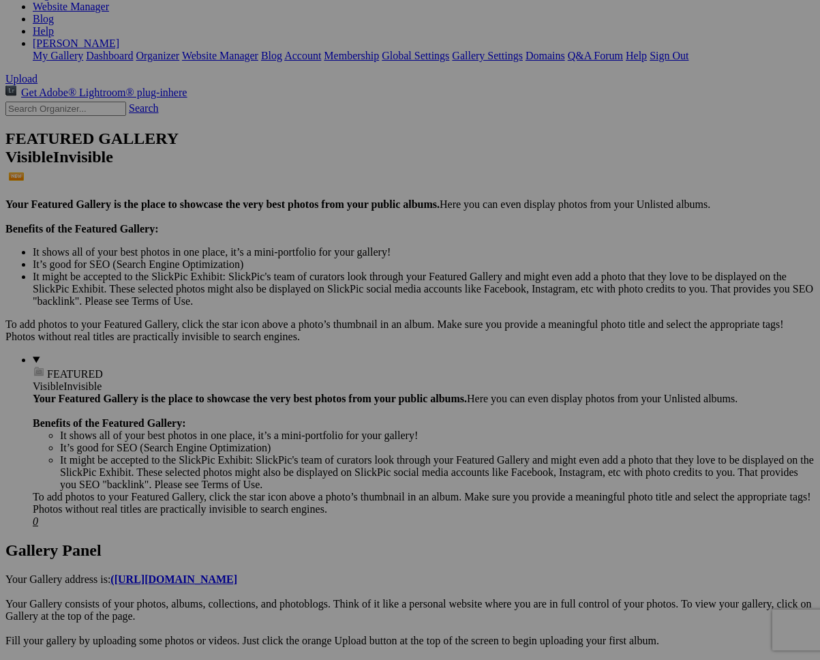
scroll to position [229, 0]
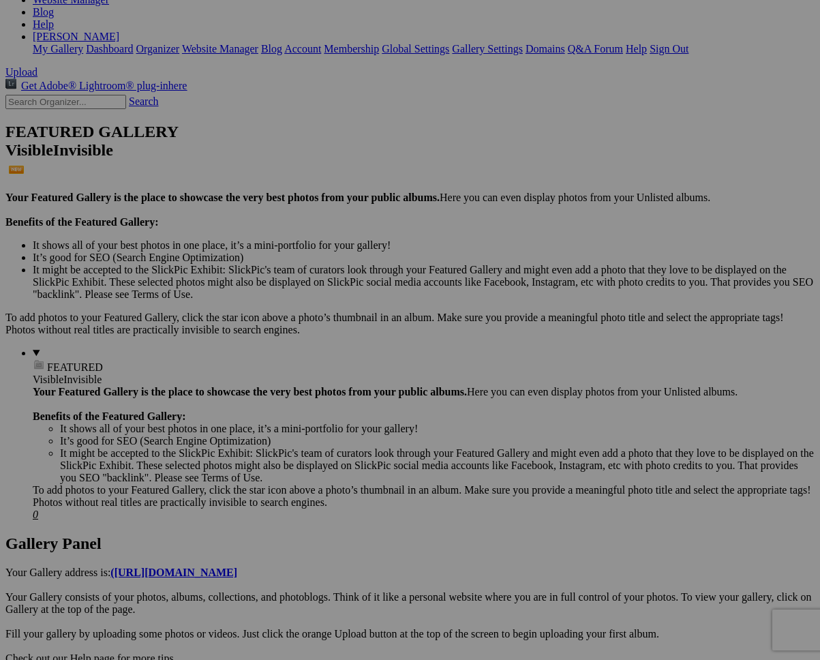
drag, startPoint x: 261, startPoint y: 514, endPoint x: 23, endPoint y: 44, distance: 526.4
drag, startPoint x: 383, startPoint y: 531, endPoint x: 23, endPoint y: 38, distance: 610.1
drag, startPoint x: 520, startPoint y: 503, endPoint x: 37, endPoint y: 37, distance: 671.3
drag, startPoint x: 644, startPoint y: 520, endPoint x: 13, endPoint y: 33, distance: 797.0
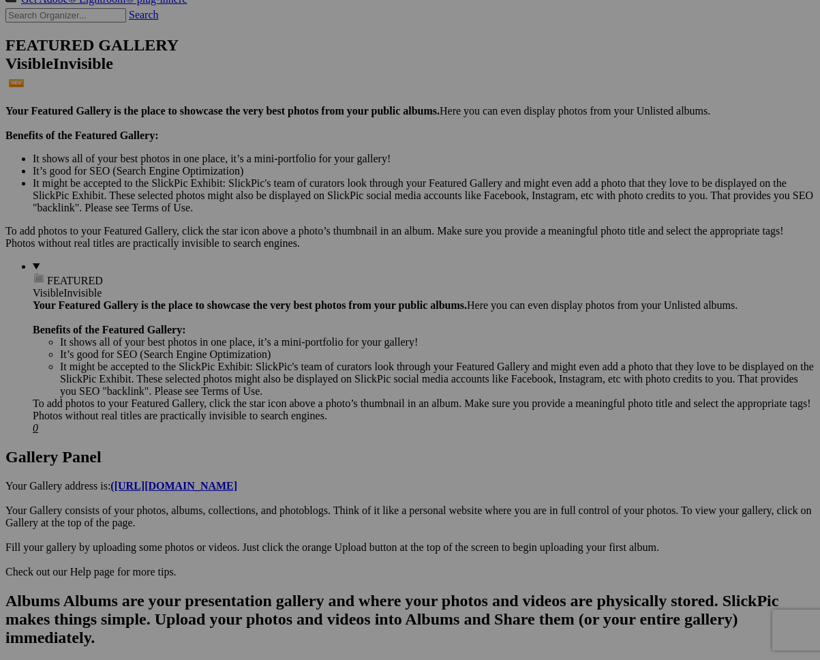
scroll to position [383, 0]
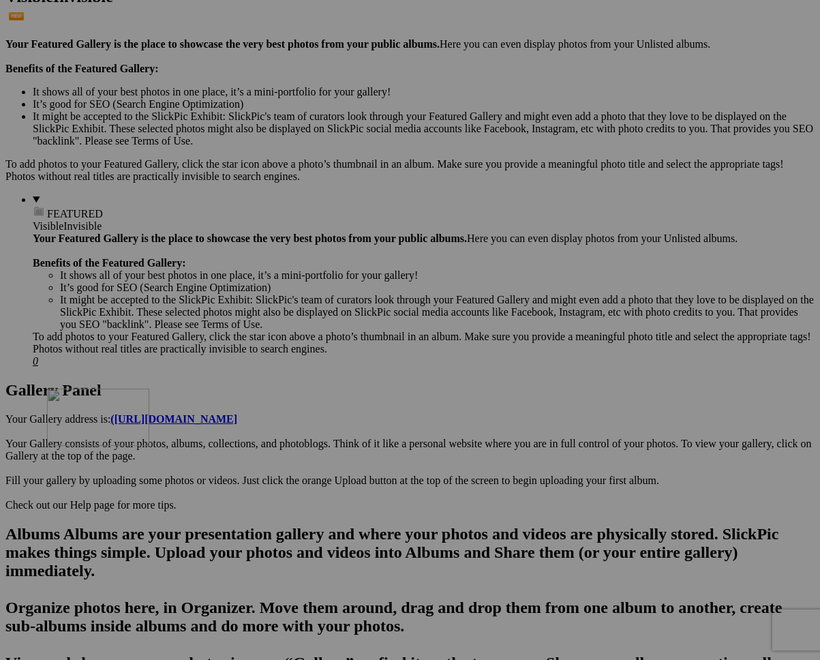
drag, startPoint x: 269, startPoint y: 523, endPoint x: 241, endPoint y: 504, distance: 33.9
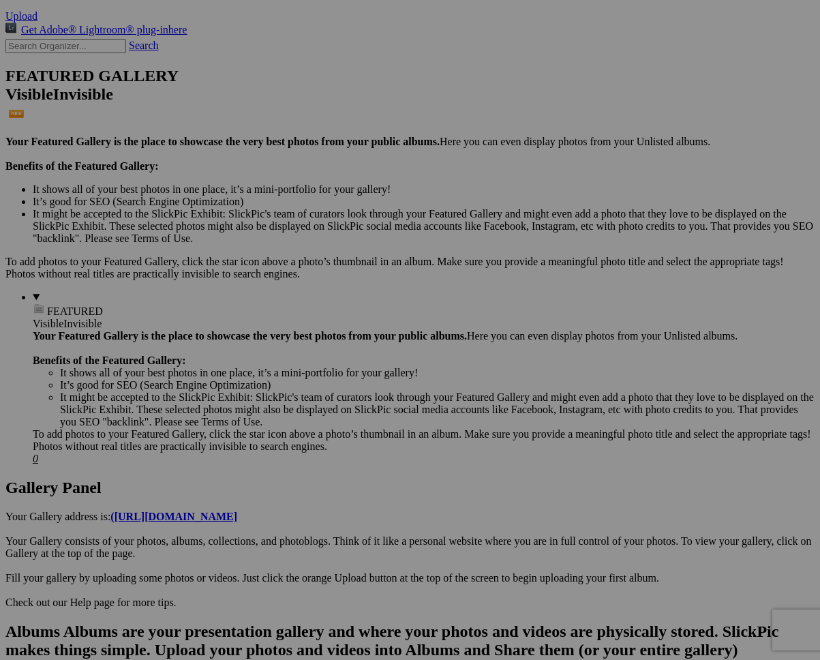
scroll to position [281, 0]
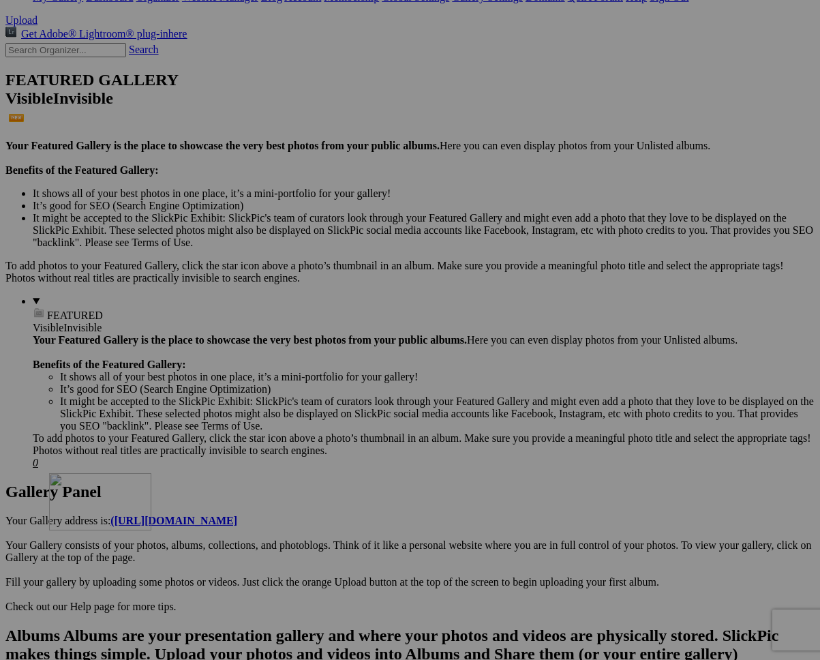
drag, startPoint x: 270, startPoint y: 627, endPoint x: 243, endPoint y: 593, distance: 44.2
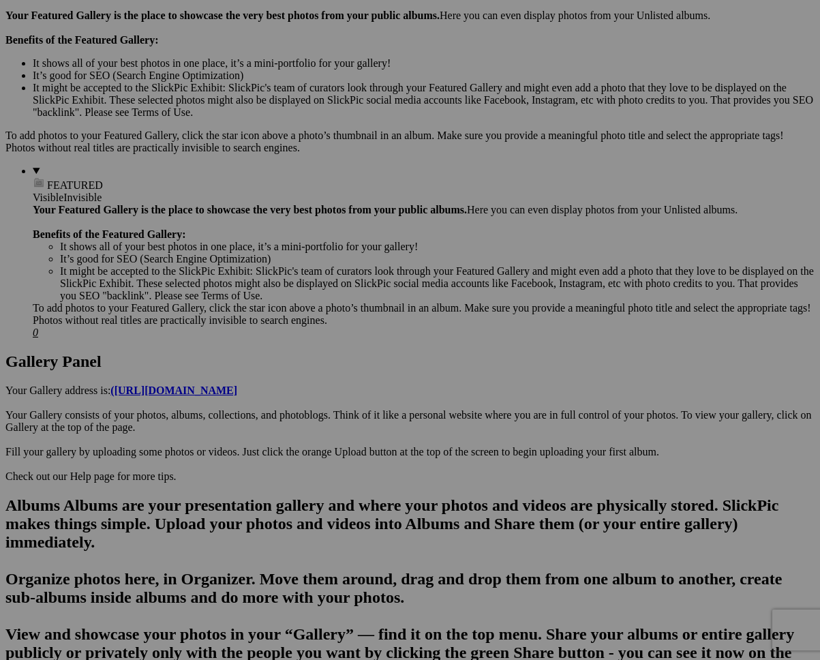
scroll to position [380, 0]
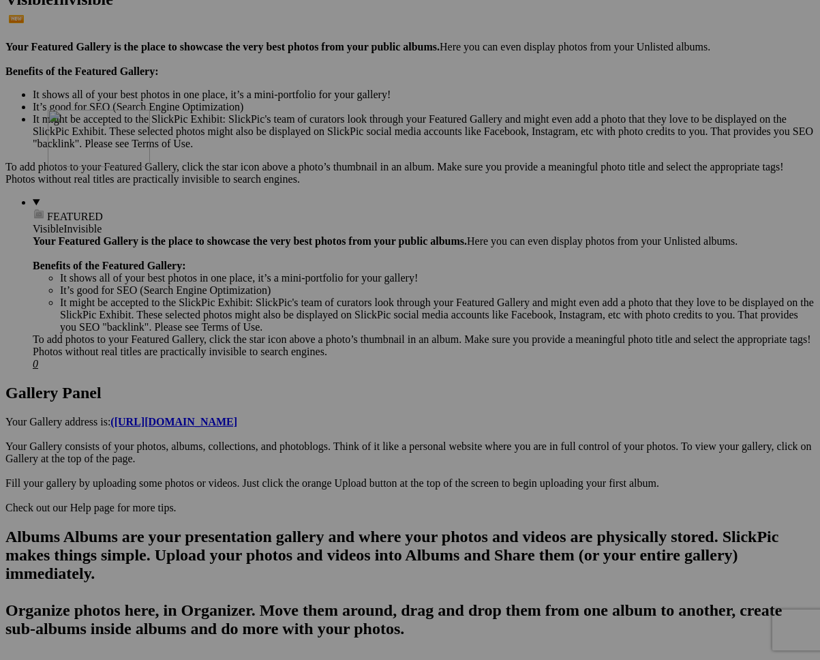
drag, startPoint x: 280, startPoint y: 524, endPoint x: 244, endPoint y: 228, distance: 298.2
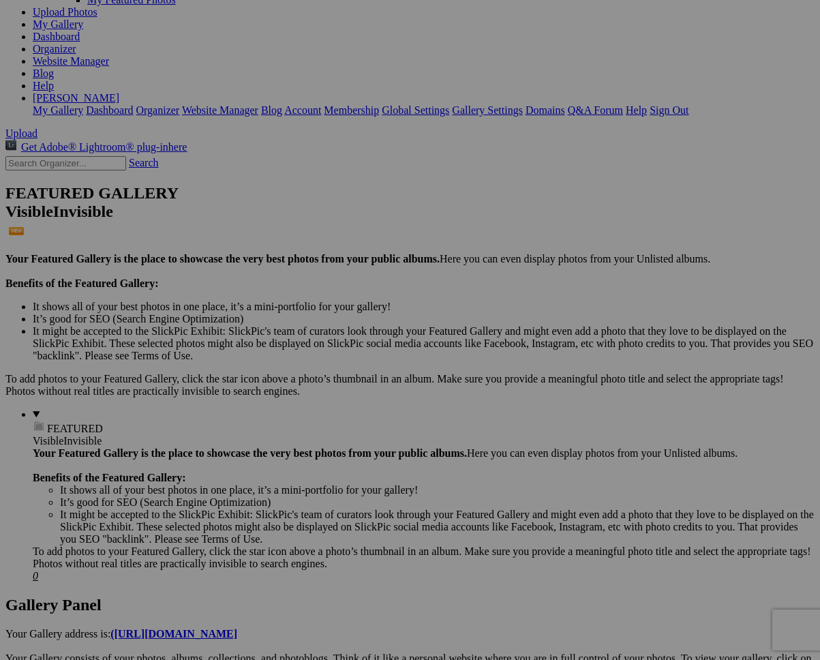
scroll to position [164, 0]
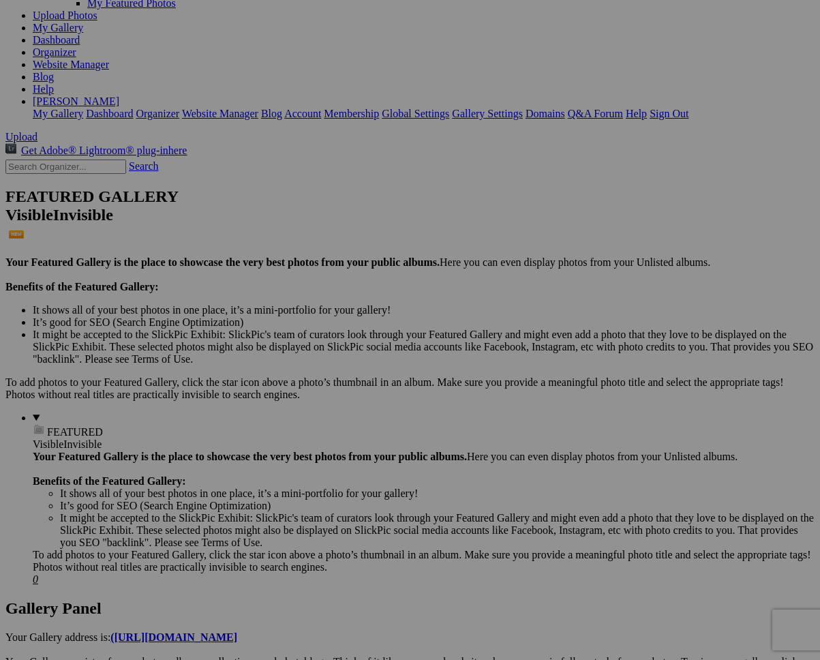
drag, startPoint x: 255, startPoint y: 376, endPoint x: 33, endPoint y: 102, distance: 353.0
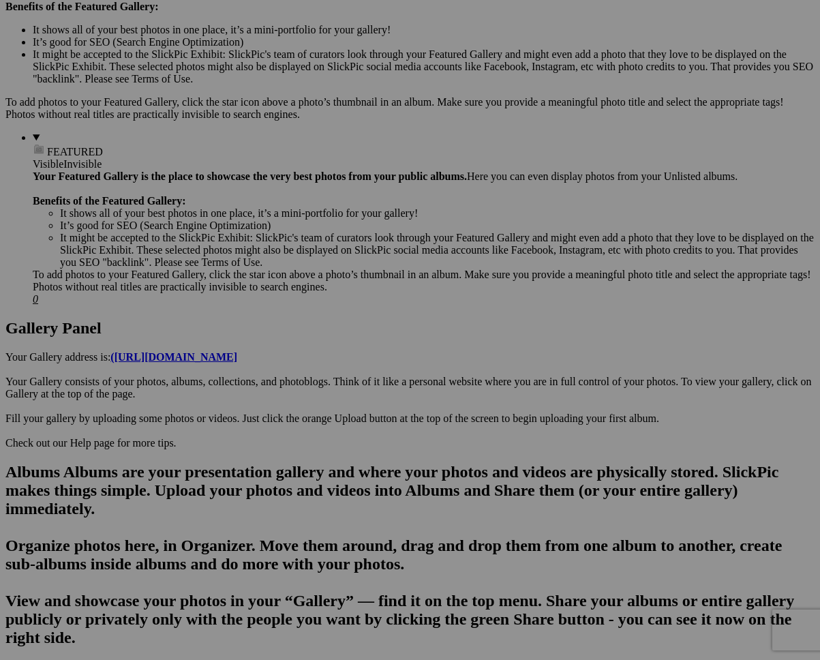
scroll to position [430, 0]
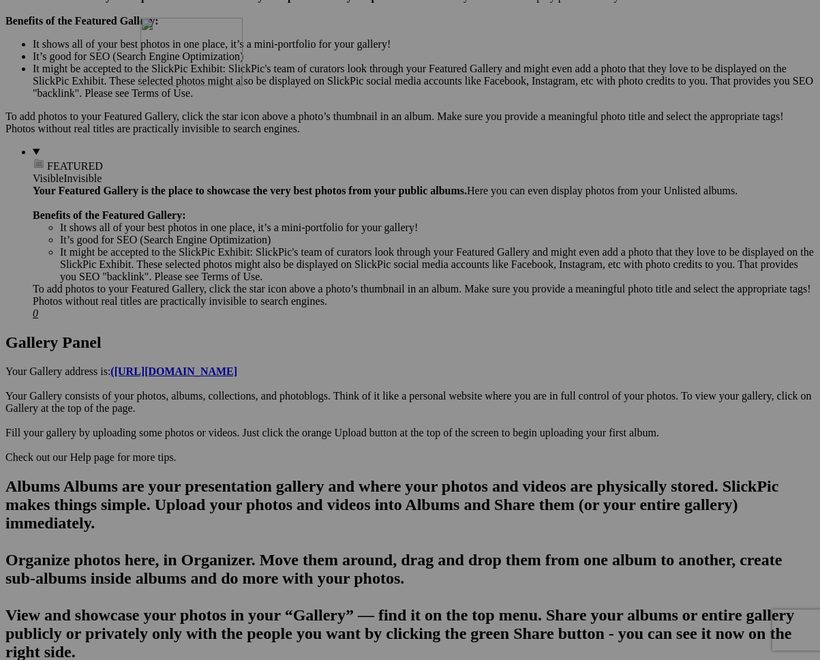
drag, startPoint x: 391, startPoint y: 466, endPoint x: 340, endPoint y: 141, distance: 328.6
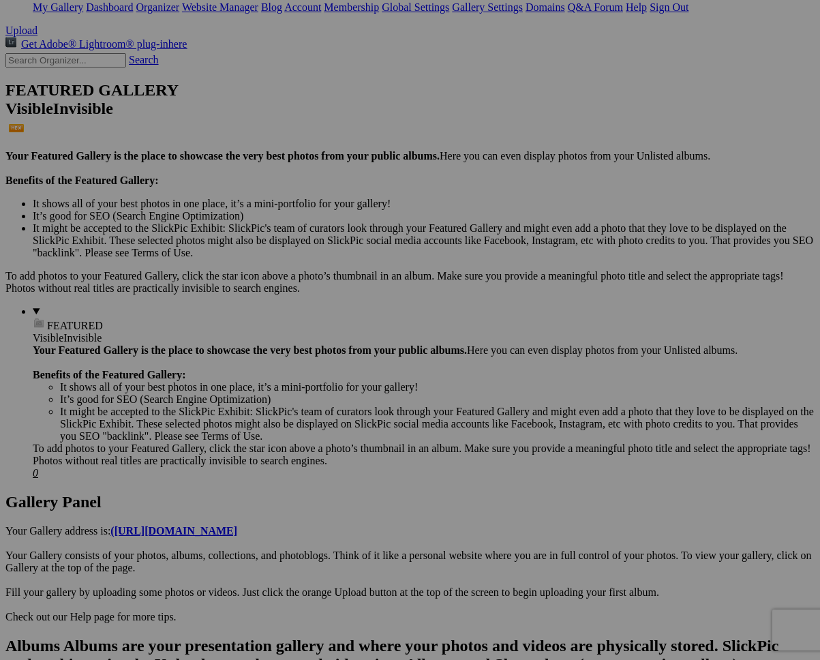
scroll to position [252, 0]
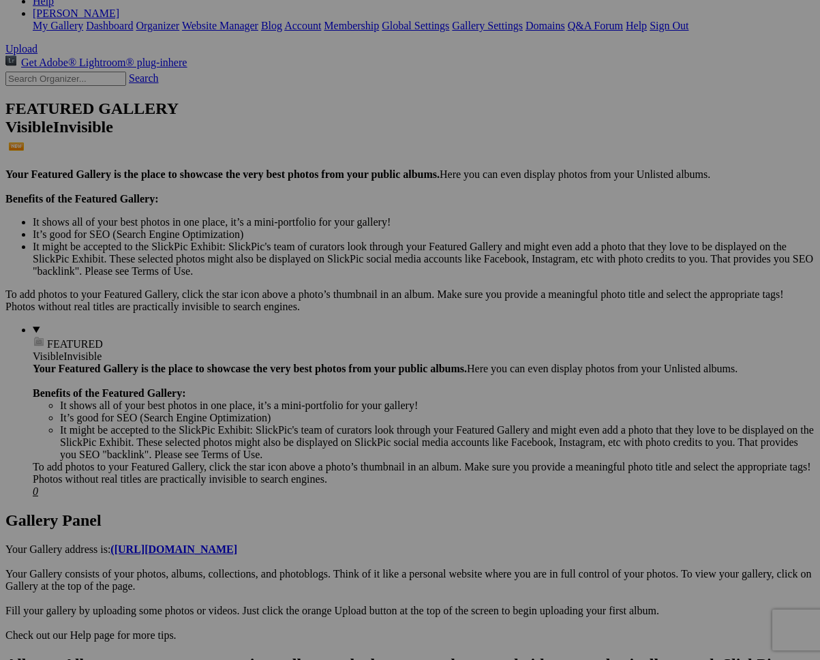
drag, startPoint x: 279, startPoint y: 213, endPoint x: 42, endPoint y: 16, distance: 308.5
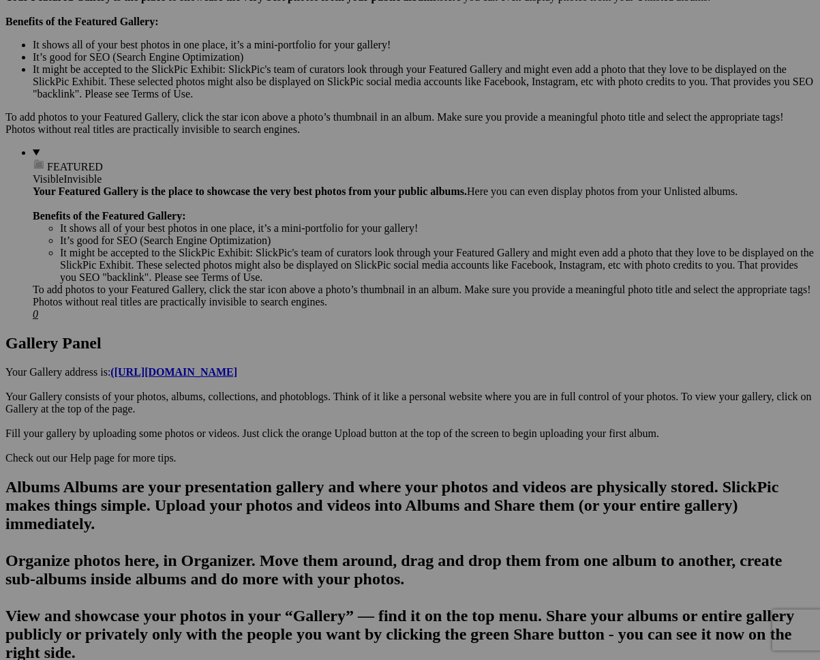
scroll to position [427, 0]
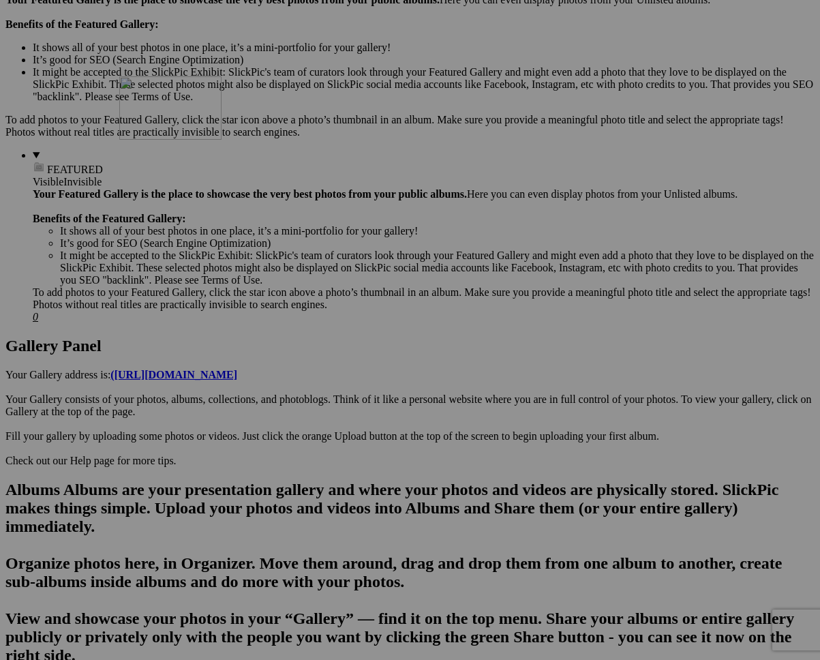
drag, startPoint x: 381, startPoint y: 476, endPoint x: 315, endPoint y: 197, distance: 286.7
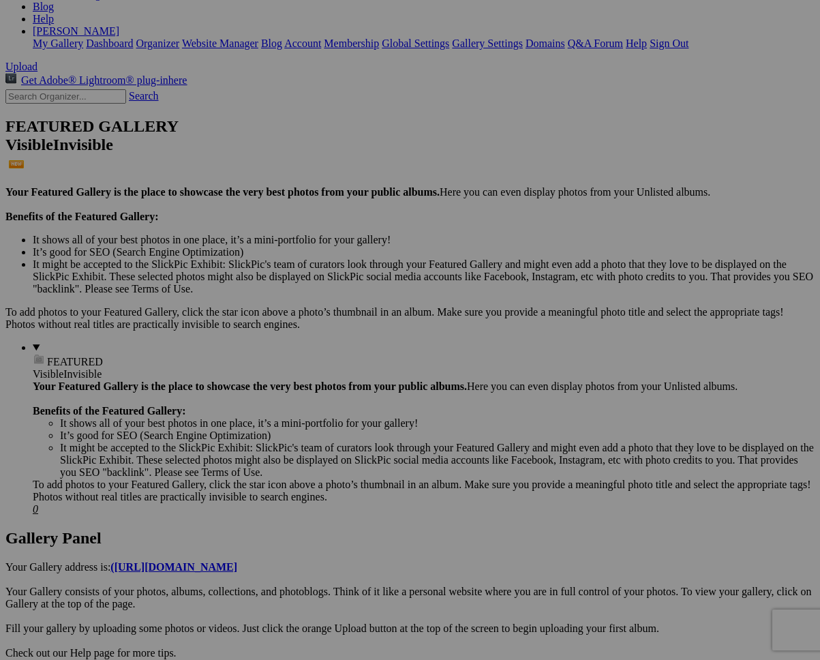
scroll to position [221, 0]
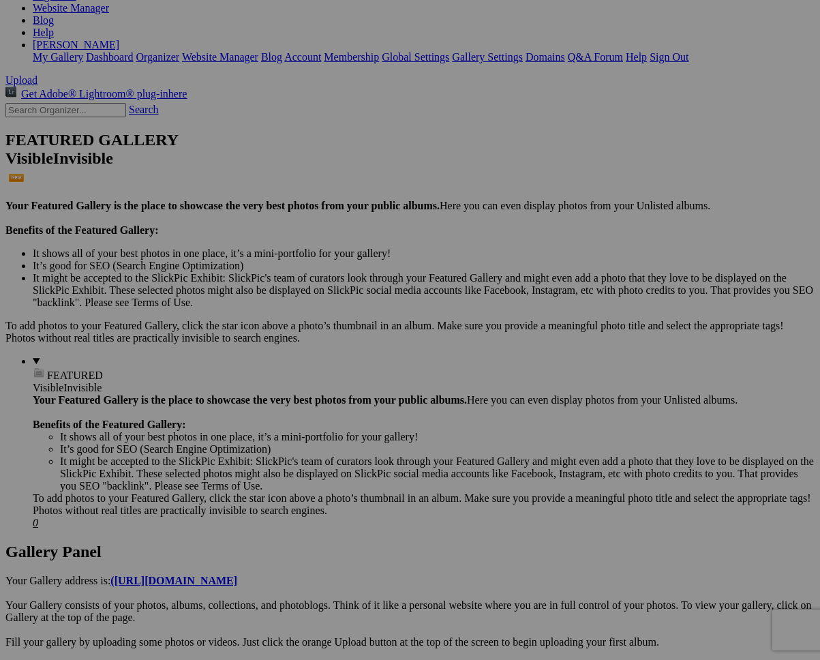
drag, startPoint x: 393, startPoint y: 325, endPoint x: 29, endPoint y: 42, distance: 461.2
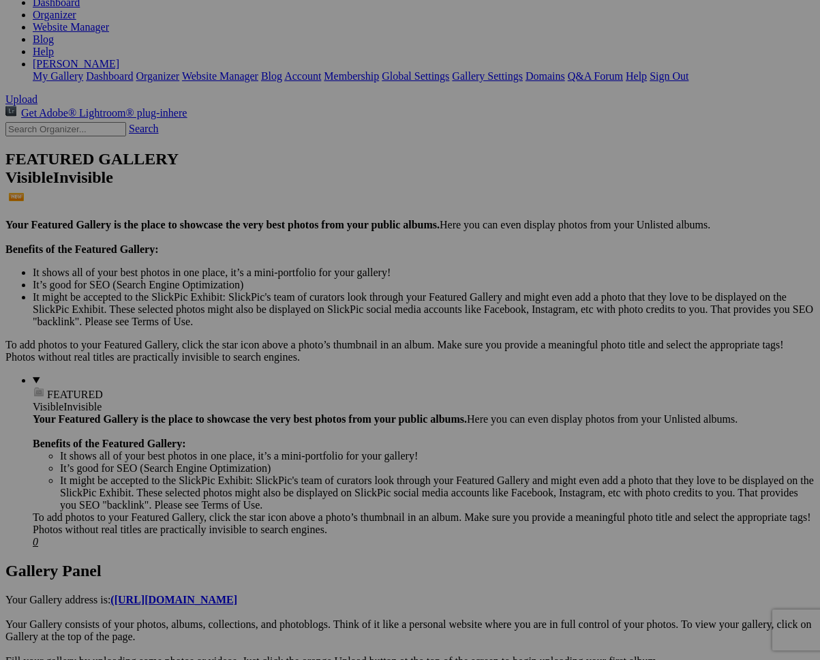
scroll to position [160, 0]
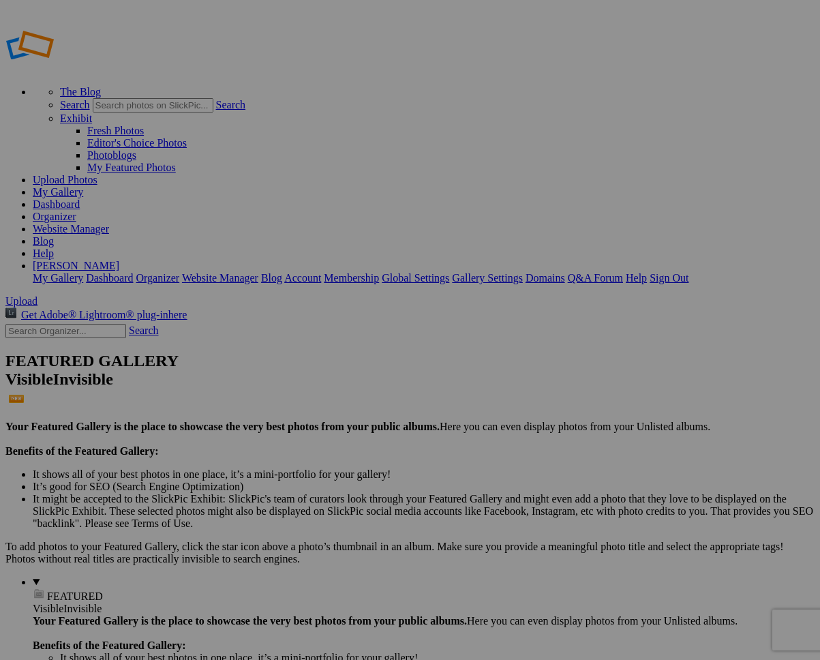
drag, startPoint x: 590, startPoint y: 489, endPoint x: 586, endPoint y: 483, distance: 7.4
click at [320, 379] on span "Yes" at bounding box center [312, 383] width 16 height 12
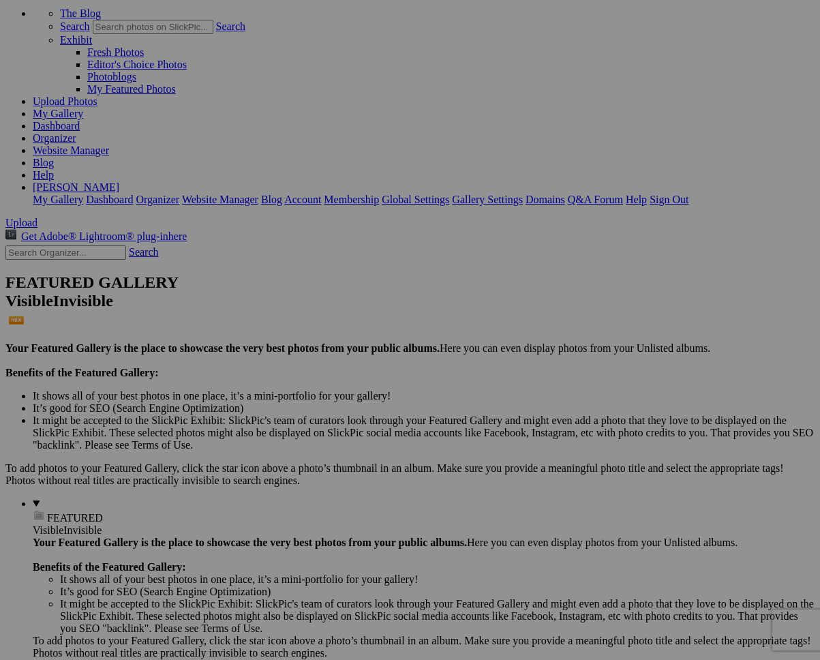
scroll to position [91, 0]
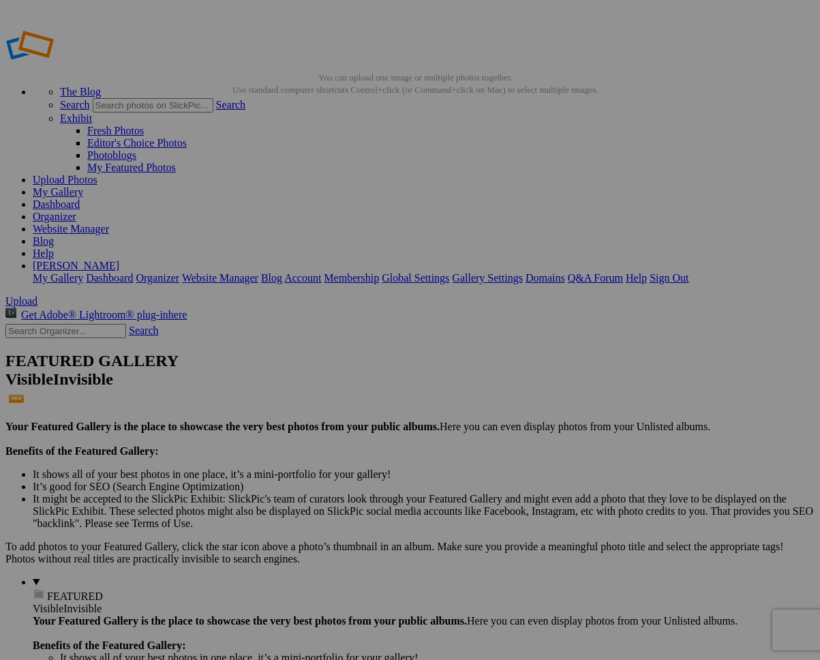
drag, startPoint x: 393, startPoint y: 364, endPoint x: 32, endPoint y: 267, distance: 374.2
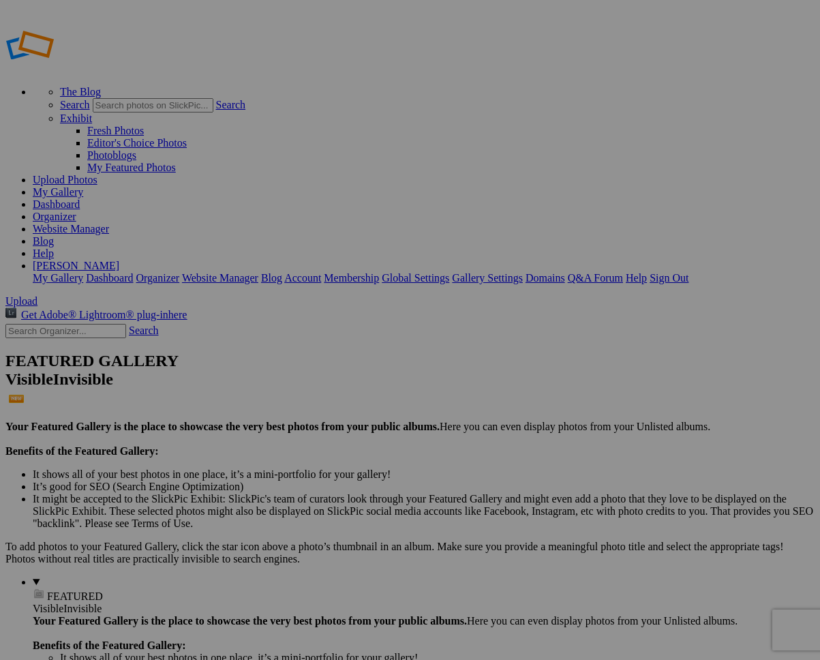
click at [321, 272] on link "Account" at bounding box center [302, 278] width 37 height 12
click at [83, 186] on link "My Gallery" at bounding box center [58, 192] width 50 height 12
drag, startPoint x: 393, startPoint y: 201, endPoint x: 14, endPoint y: 157, distance: 381.1
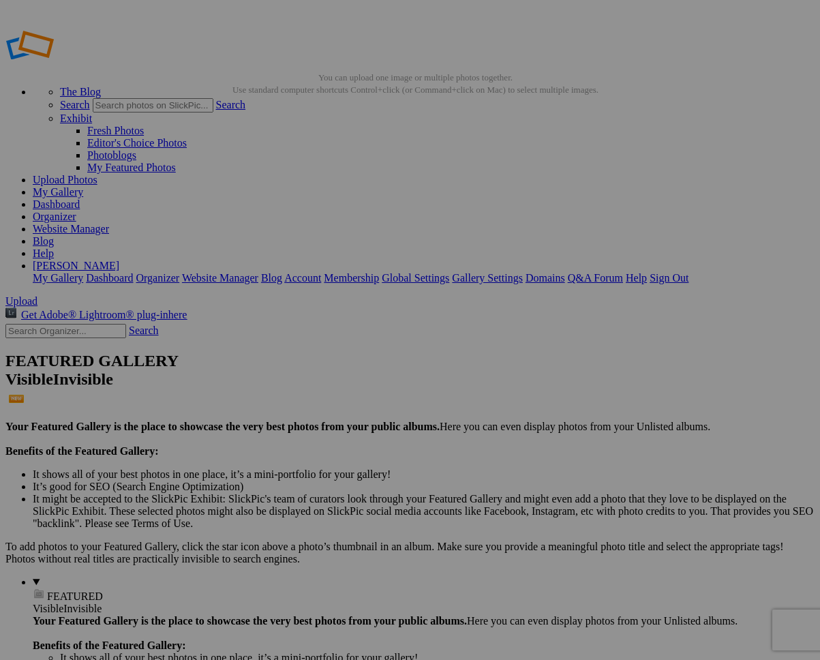
drag, startPoint x: 402, startPoint y: 353, endPoint x: 15, endPoint y: 224, distance: 407.6
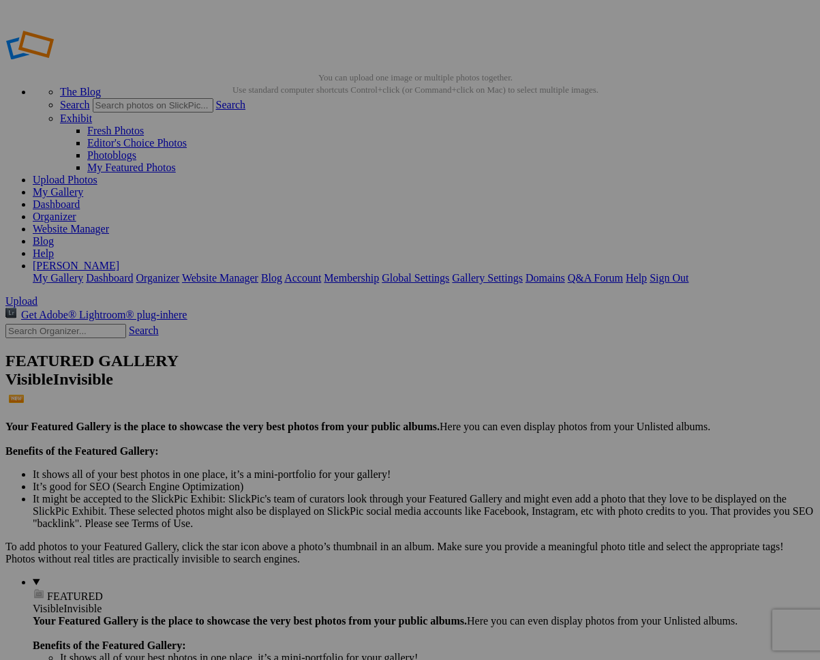
click at [83, 186] on link "My Gallery" at bounding box center [58, 192] width 50 height 12
click at [119, 260] on link "[PERSON_NAME]" at bounding box center [76, 266] width 87 height 12
click at [449, 272] on link "Global Settings" at bounding box center [416, 278] width 68 height 12
